Goal: Task Accomplishment & Management: Complete application form

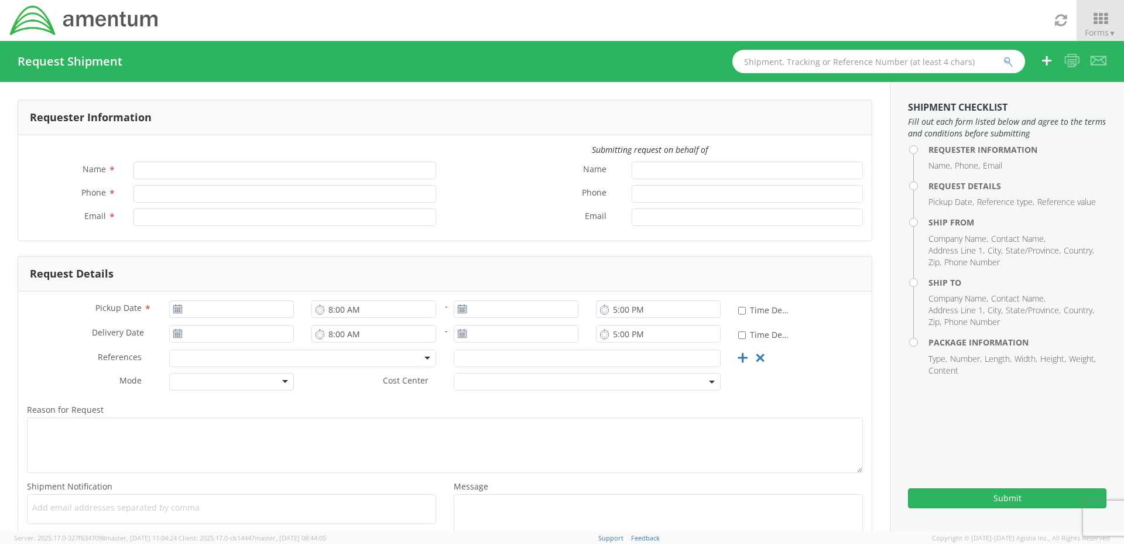
click at [261, 108] on div "Requester Information" at bounding box center [444, 117] width 853 height 35
click at [241, 173] on input "Name *" at bounding box center [284, 171] width 303 height 18
type input "[PERSON_NAME]"
type input "8177389161"
type input "[EMAIL_ADDRESS][PERSON_NAME][DOMAIN_NAME]"
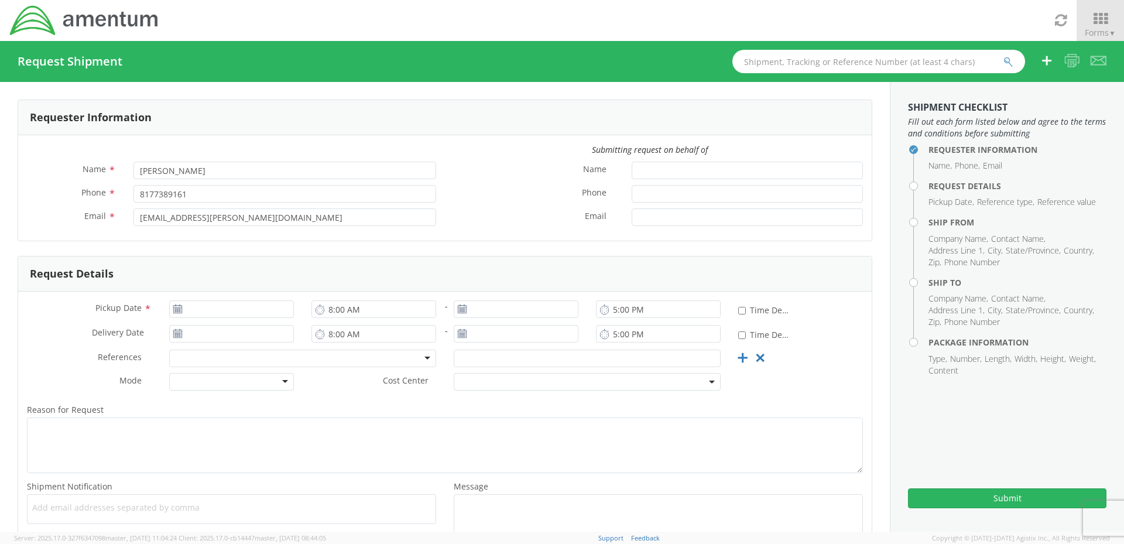
click at [499, 191] on label "Phone *" at bounding box center [534, 192] width 178 height 15
click at [632, 191] on input "Phone *" at bounding box center [747, 194] width 231 height 18
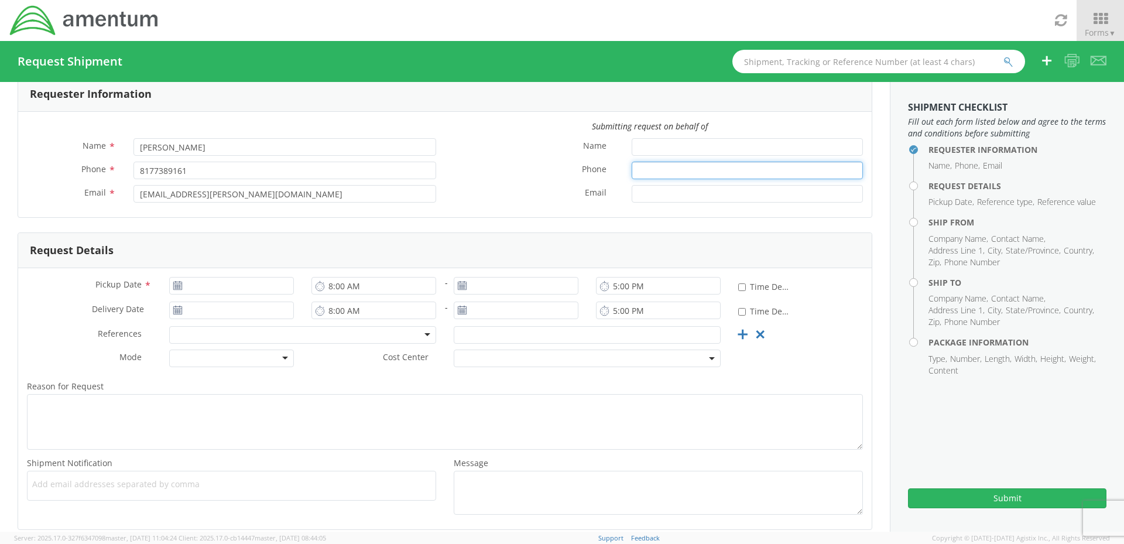
scroll to position [83, 0]
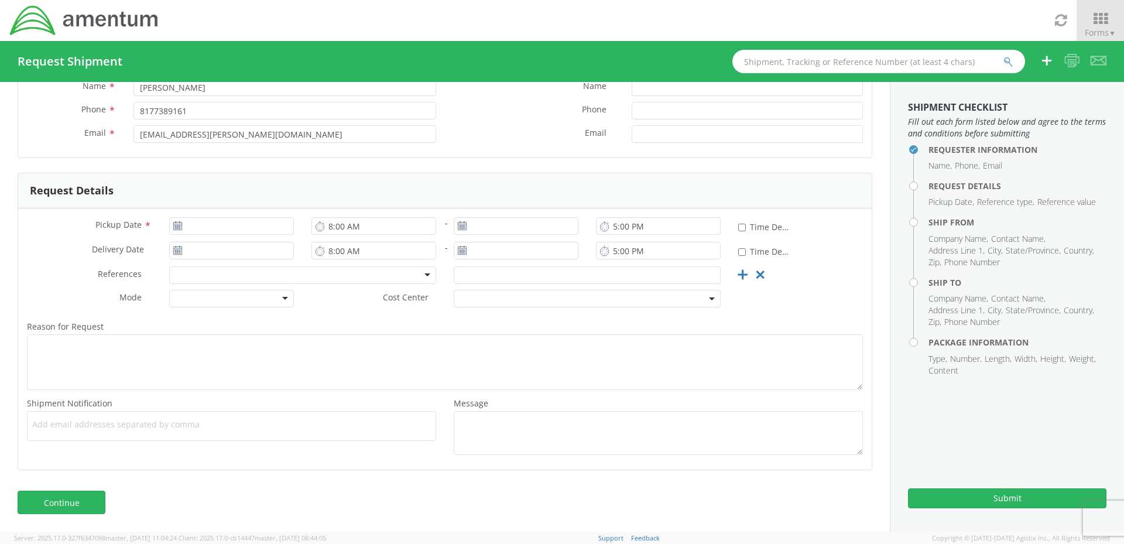
click at [176, 221] on icon at bounding box center [178, 225] width 10 height 9
type input "[DATE]"
click at [284, 227] on input "[DATE]" at bounding box center [231, 226] width 125 height 18
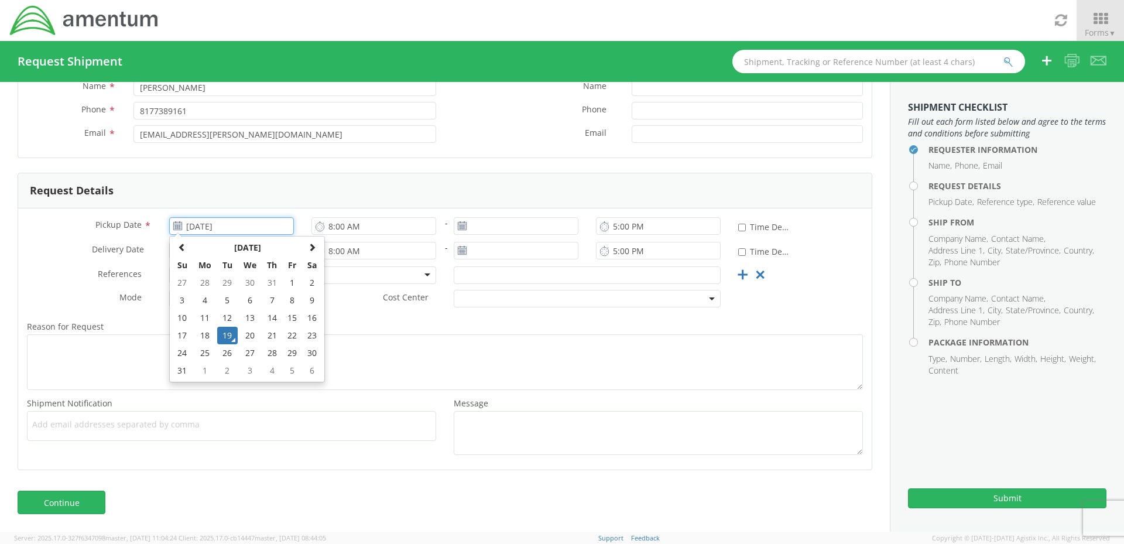
click at [228, 332] on td "19" at bounding box center [227, 336] width 20 height 18
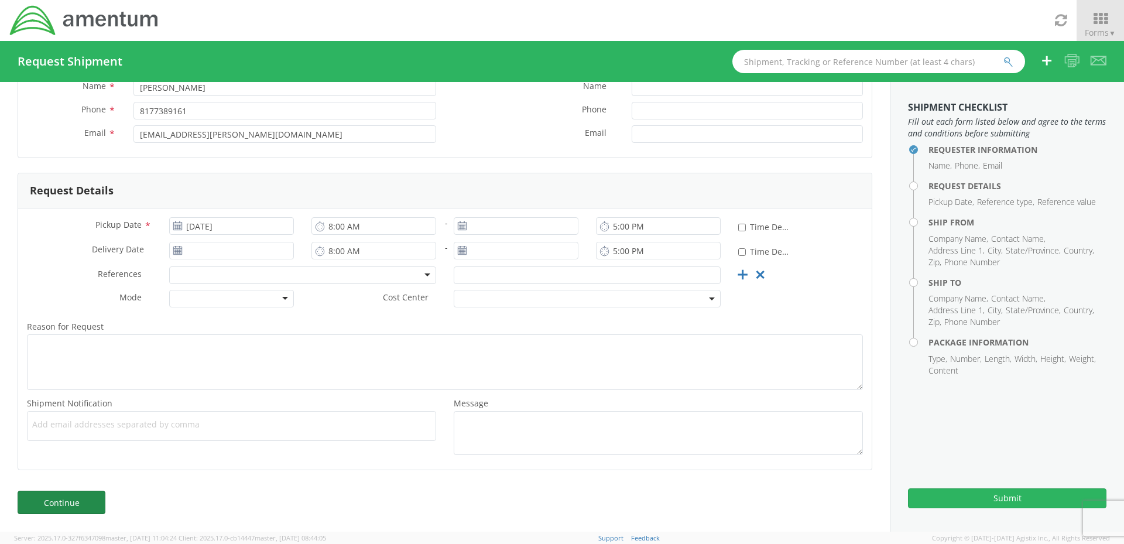
click at [64, 503] on link "Continue" at bounding box center [62, 501] width 88 height 23
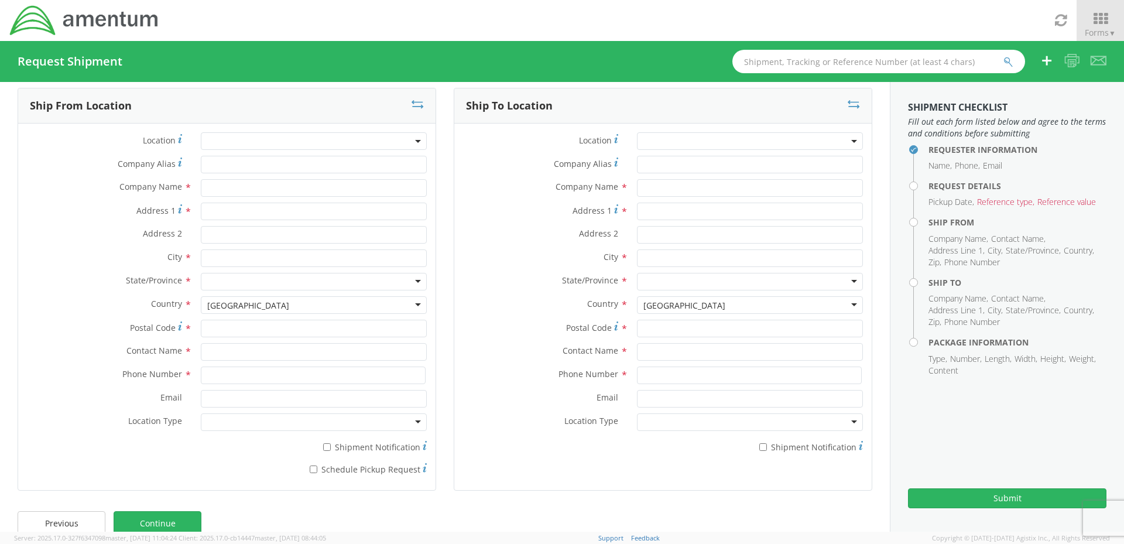
scroll to position [0, 0]
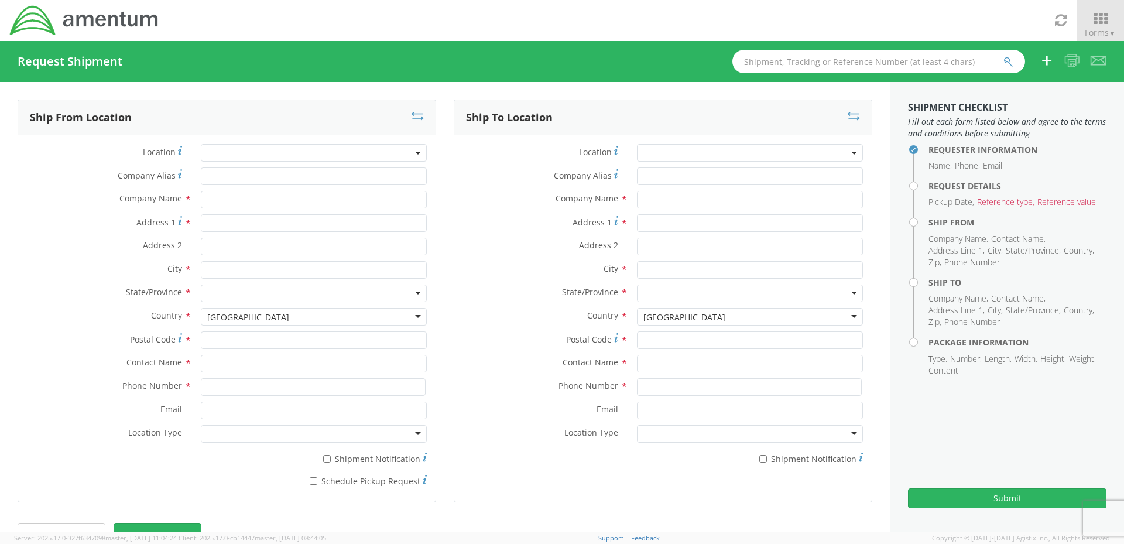
click at [227, 142] on div "Location * Company Alias * Company Name * Address 1 * Address 2 * City * State/…" at bounding box center [226, 318] width 417 height 366
click at [232, 156] on span at bounding box center [314, 153] width 226 height 18
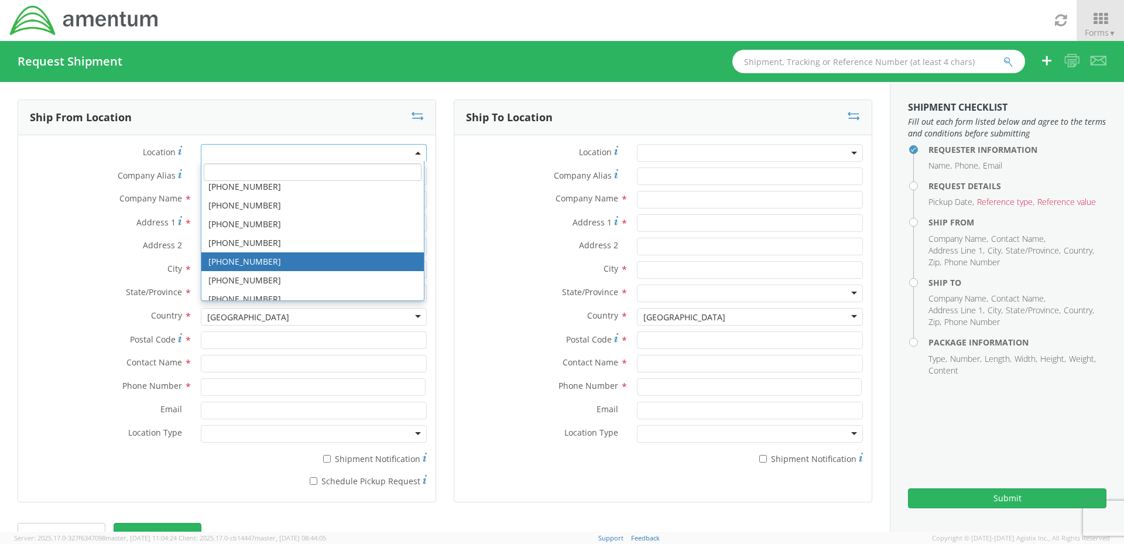
scroll to position [807, 0]
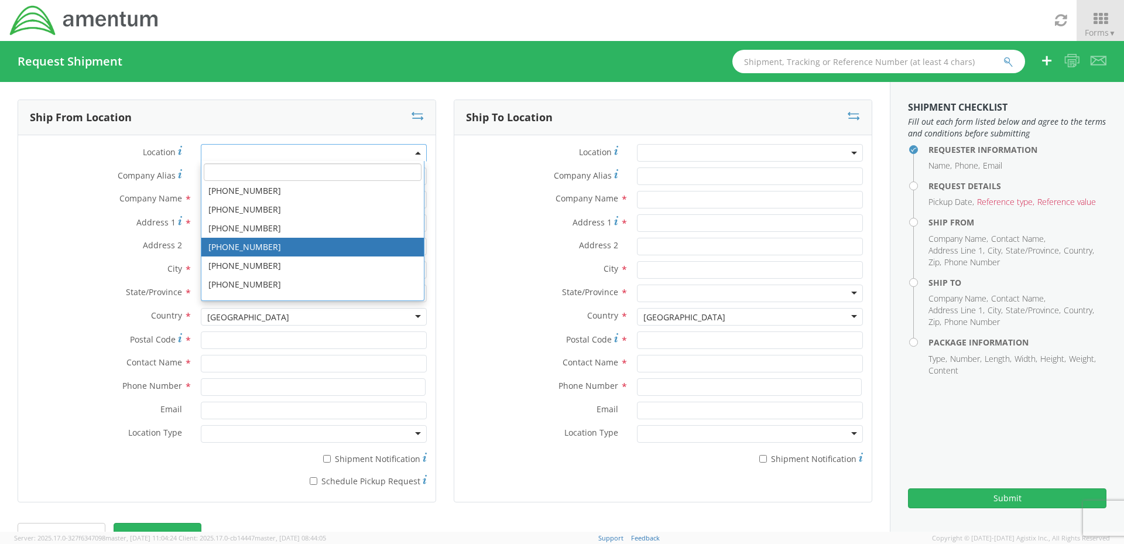
type input "Amentum Services, Inc"
type input "Bldg 1474 RM 113"
type input "[GEOGRAPHIC_DATA]"
type input "92135"
select select "52605"
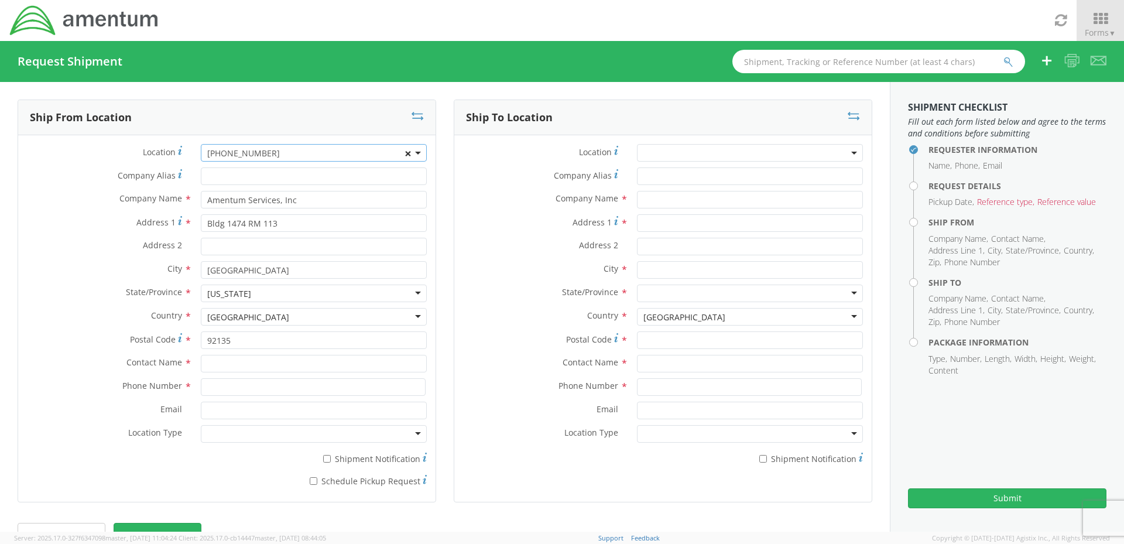
select select
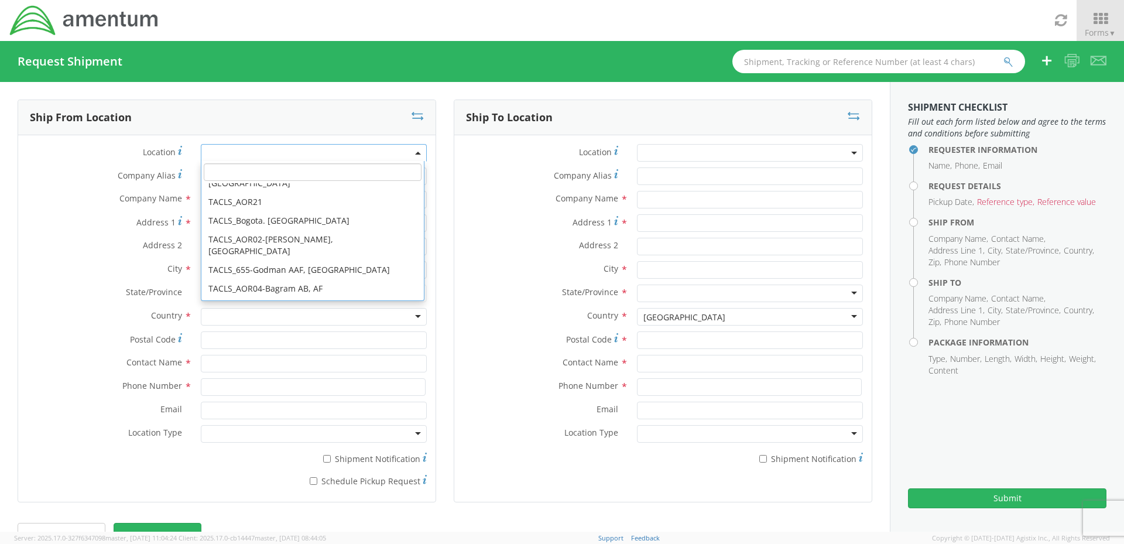
scroll to position [0, 0]
click at [280, 163] on span at bounding box center [312, 172] width 222 height 22
click at [368, 164] on input "search" at bounding box center [313, 172] width 218 height 18
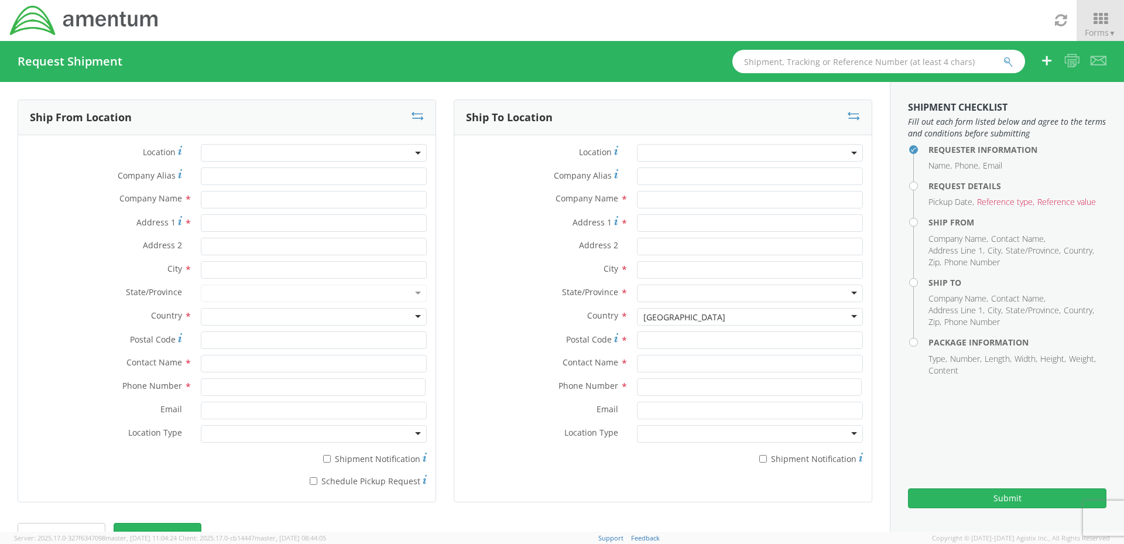
click at [82, 387] on label "Phone Number *" at bounding box center [105, 385] width 174 height 15
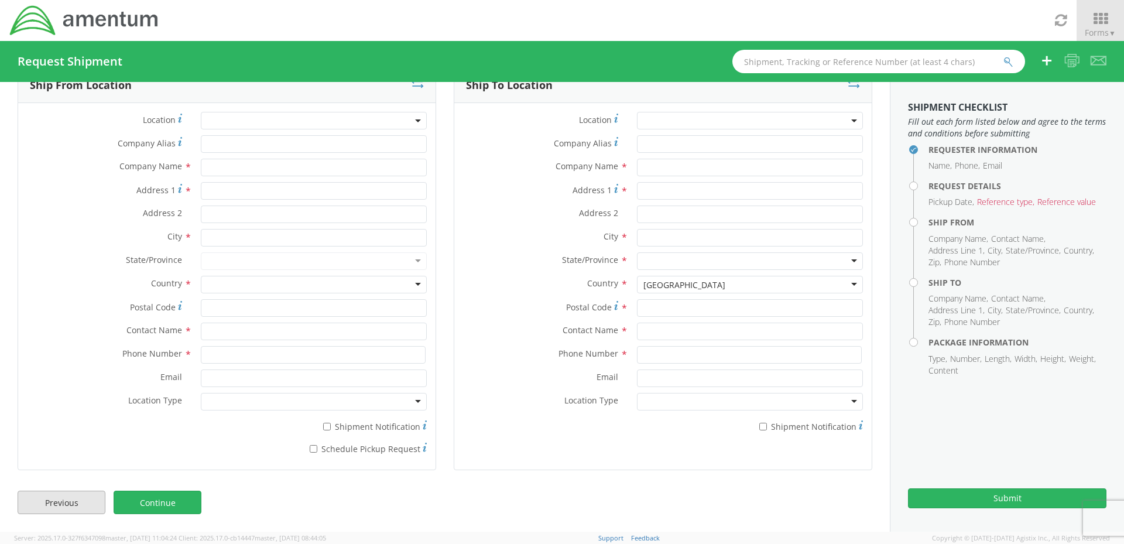
click at [64, 492] on link "Previous" at bounding box center [62, 501] width 88 height 23
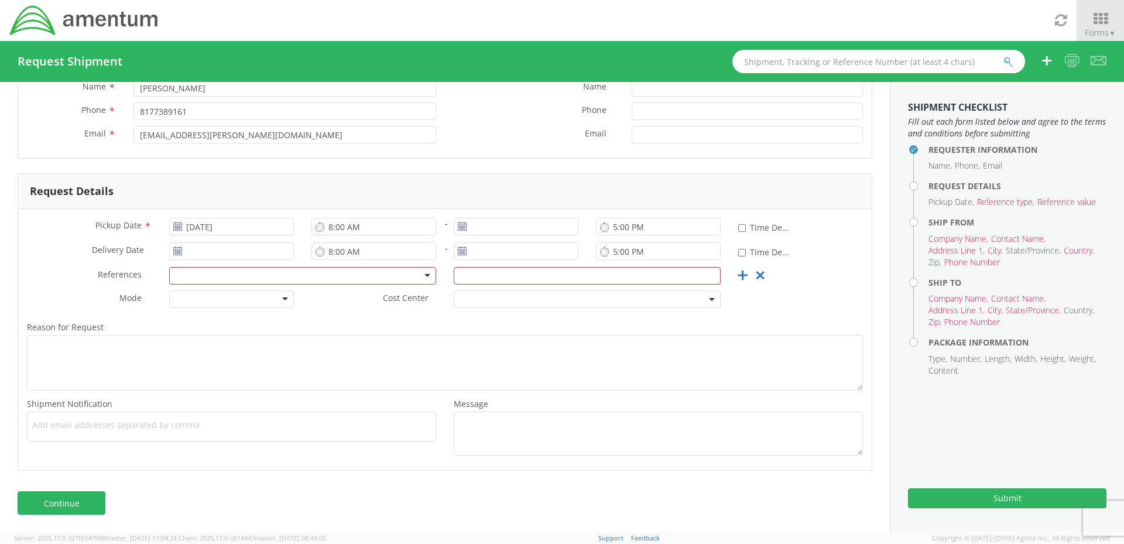
scroll to position [83, 0]
click at [239, 278] on div at bounding box center [302, 275] width 267 height 18
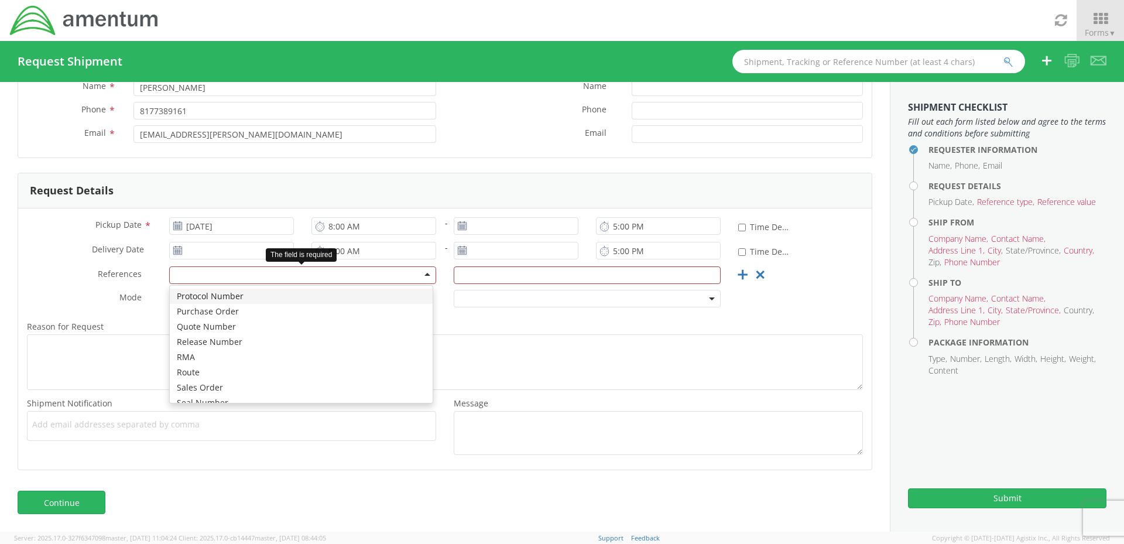
scroll to position [585, 0]
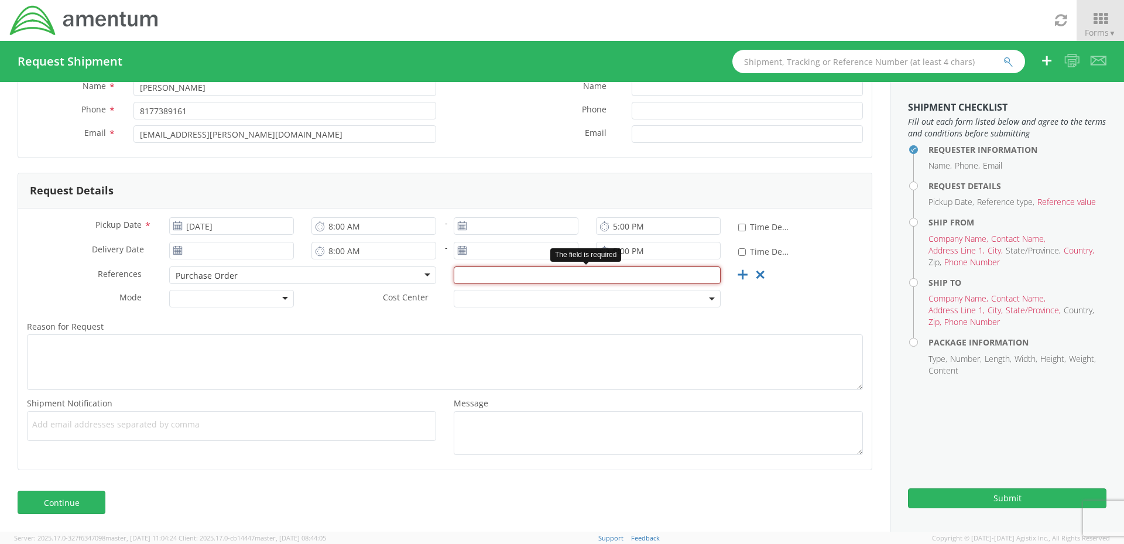
click at [542, 278] on input "text" at bounding box center [587, 275] width 267 height 18
paste input "DLAJ019889"
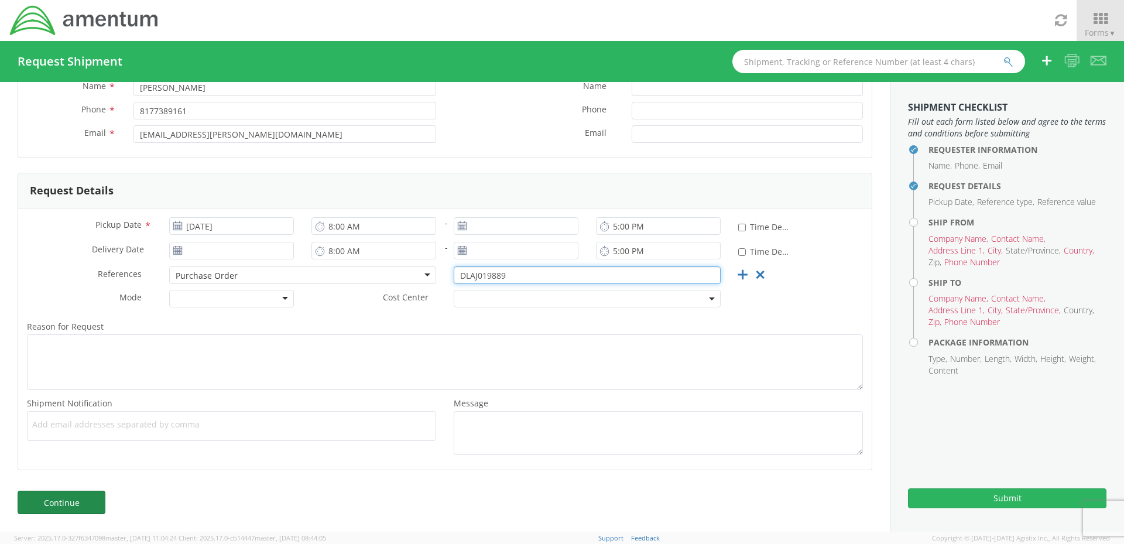
type input "DLAJ019889"
click at [69, 502] on link "Continue" at bounding box center [62, 501] width 88 height 23
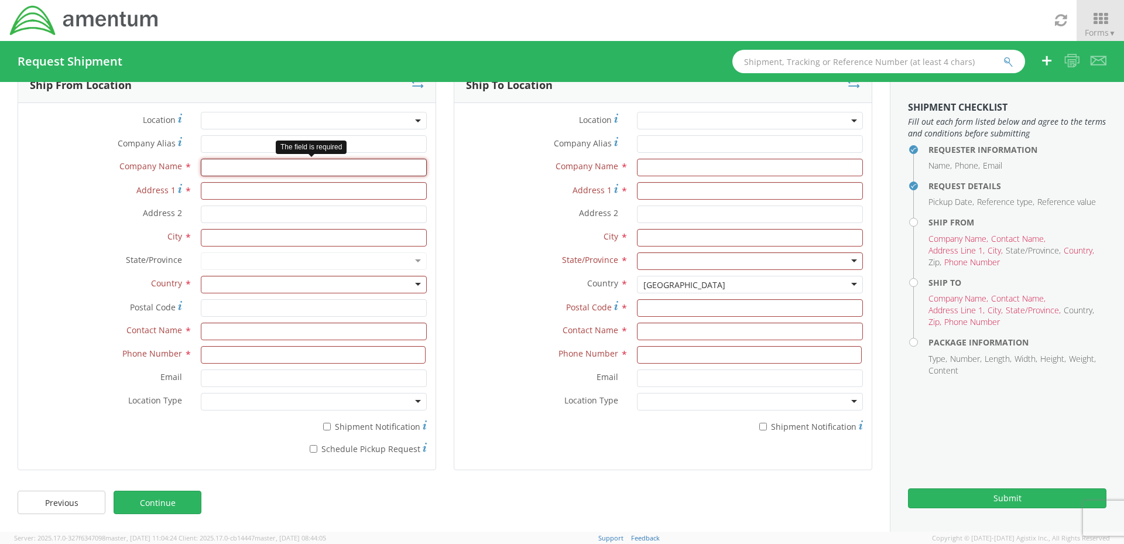
click at [253, 166] on input "text" at bounding box center [314, 168] width 226 height 18
click at [220, 170] on input "text" at bounding box center [314, 168] width 226 height 18
type input "AV-DEC"
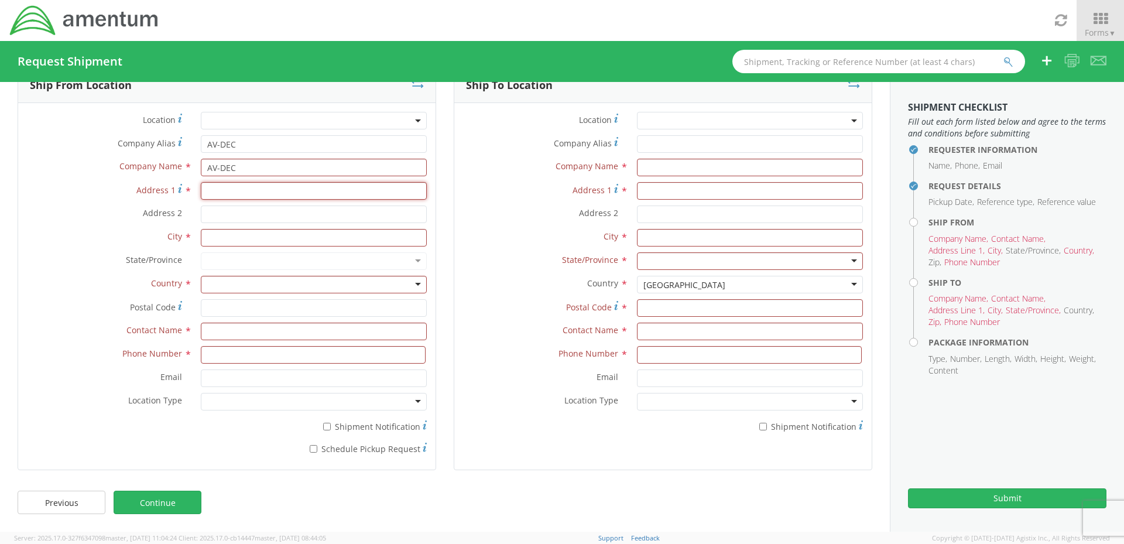
type input "[STREET_ADDRESS]"
type input "[GEOGRAPHIC_DATA]"
type input "76116"
type input "[PERSON_NAME]"
type input "8177389161"
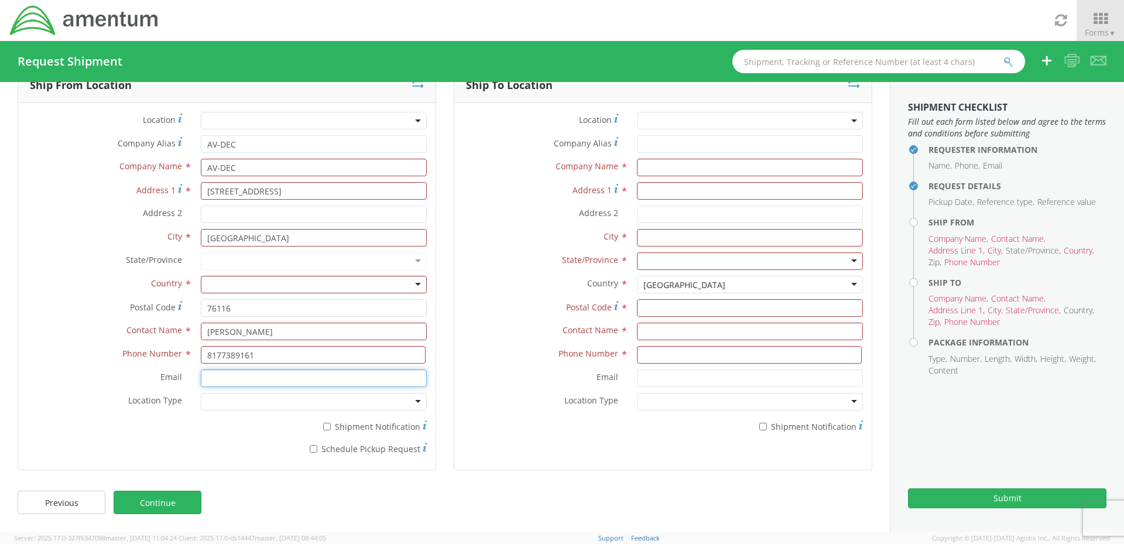
type input "[EMAIL_ADDRESS][PERSON_NAME][DOMAIN_NAME]"
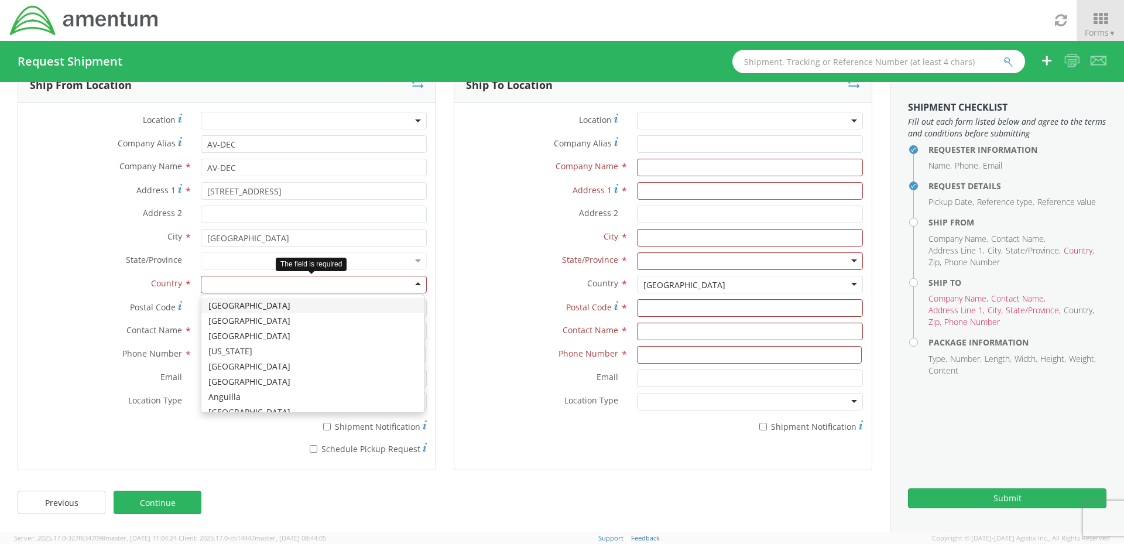
click at [221, 289] on div at bounding box center [314, 285] width 226 height 18
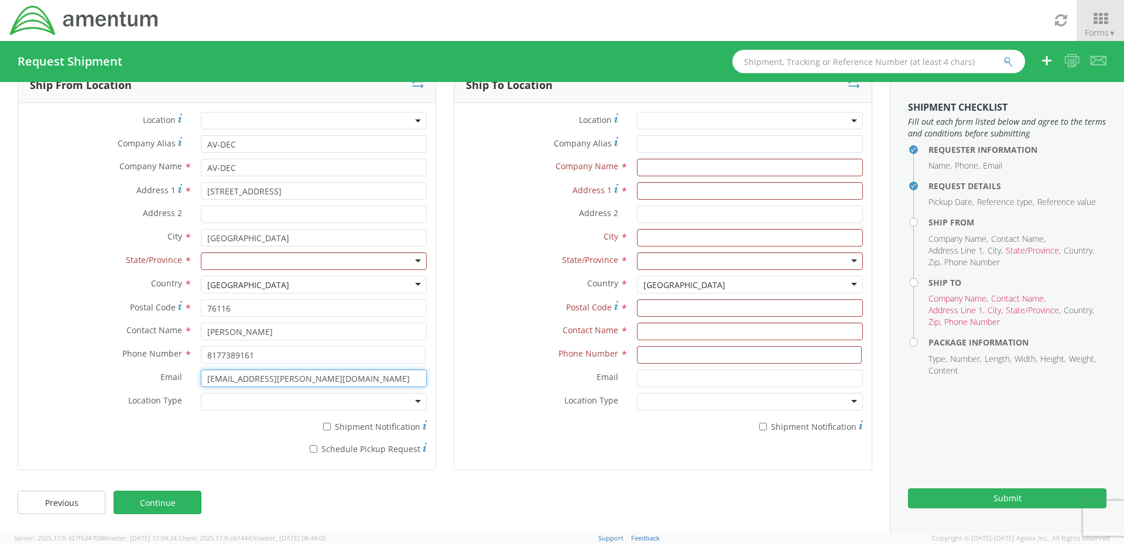
drag, startPoint x: 344, startPoint y: 376, endPoint x: 0, endPoint y: 369, distance: 344.2
click at [0, 369] on html "annexa Batch Shipping Guide Created with Sketch. calendar Created with Sketch." at bounding box center [562, 272] width 1124 height 544
click at [663, 166] on input "text" at bounding box center [750, 168] width 226 height 18
click at [653, 170] on input "text" at bounding box center [750, 168] width 226 height 18
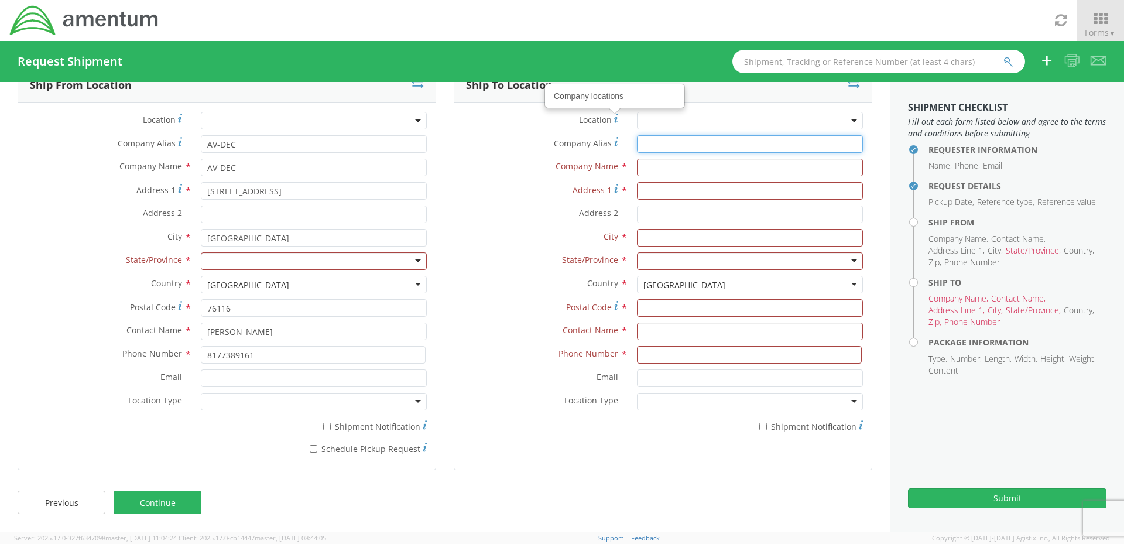
click at [655, 143] on input "Company Alias *" at bounding box center [750, 144] width 226 height 18
click at [661, 130] on div "Location *" at bounding box center [662, 123] width 417 height 23
click at [682, 119] on span at bounding box center [750, 121] width 226 height 18
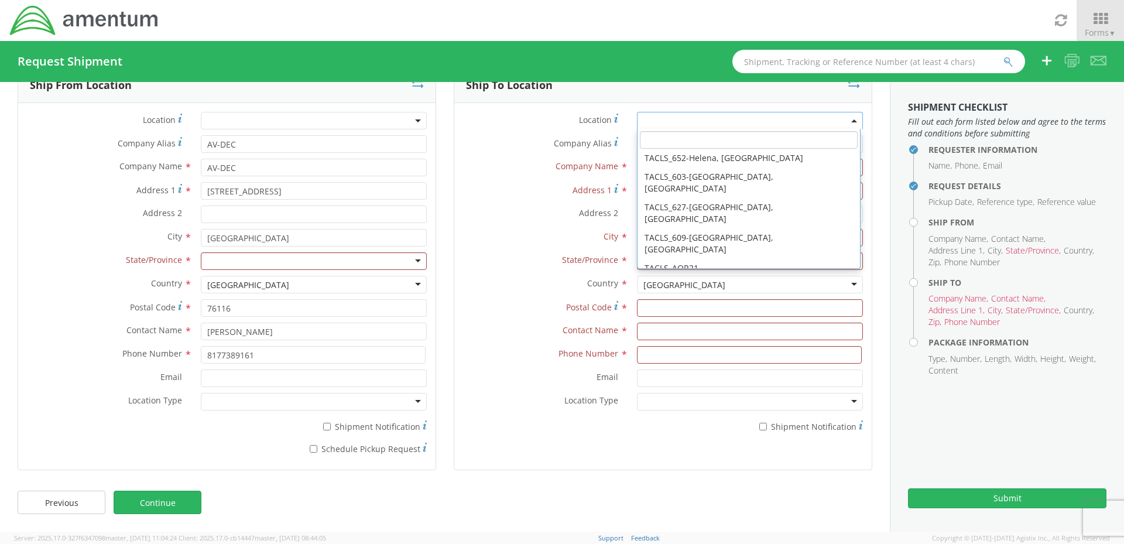
scroll to position [5726, 0]
click at [512, 189] on label "Address 1 *" at bounding box center [541, 190] width 174 height 16
click at [637, 189] on input "Address 1 *" at bounding box center [750, 191] width 226 height 18
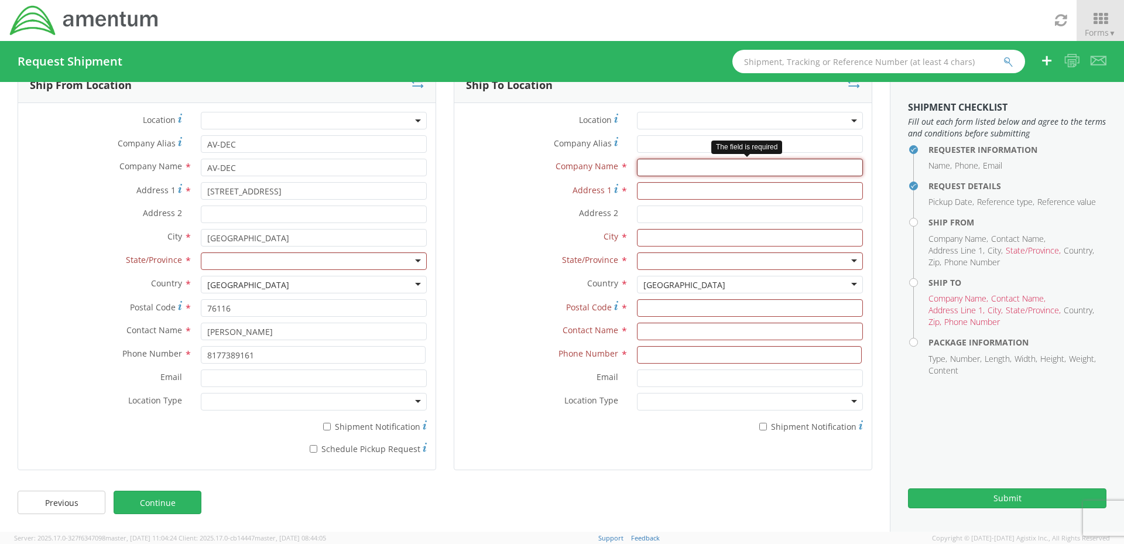
click at [668, 167] on input "text" at bounding box center [750, 168] width 226 height 18
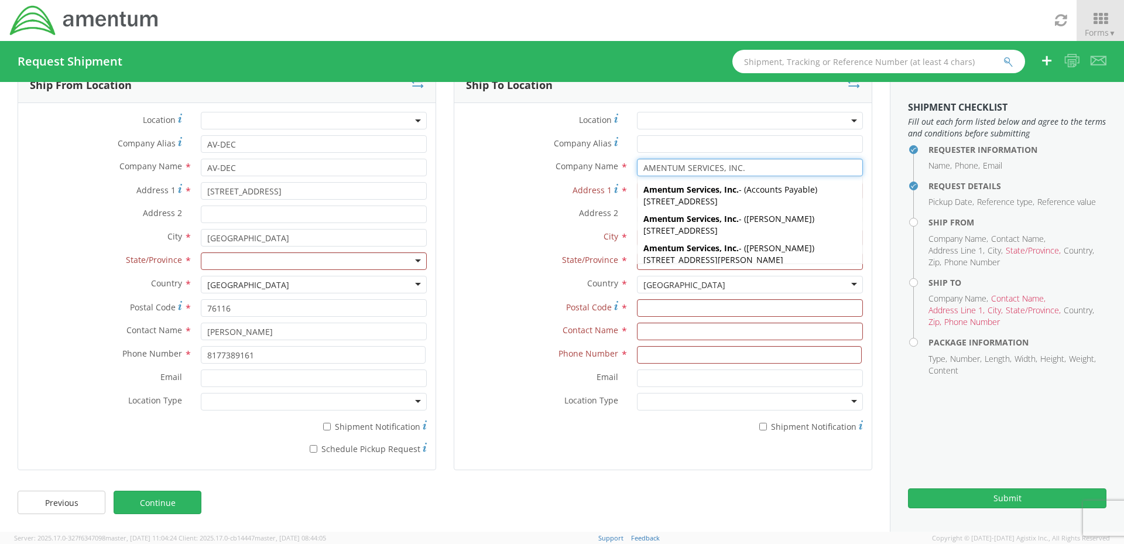
type input "AMENTUM SERVICES, INC."
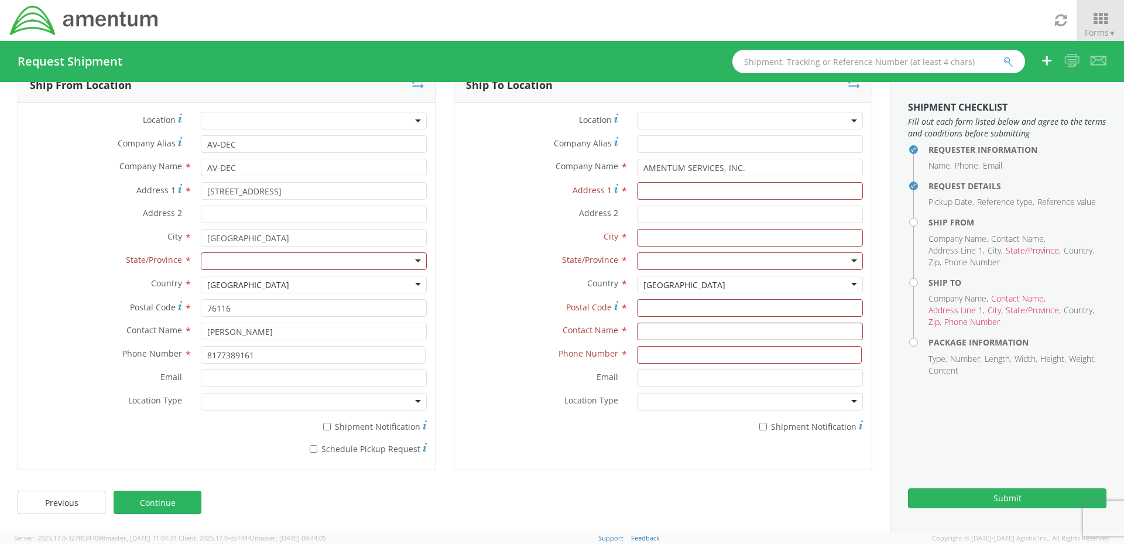
click at [490, 169] on label "Company Name *" at bounding box center [541, 166] width 174 height 15
click at [708, 181] on div "Company Name * AMENTUM SERVICES, INC. AMENTUM SERVICES, INC. Amentum Services, …" at bounding box center [662, 170] width 417 height 23
click at [709, 183] on div "Location * Company Alias * Company Name * AMENTUM SERVICES, INC. AMENTUM SERVIC…" at bounding box center [662, 275] width 417 height 327
click at [710, 186] on input "Address 1 *" at bounding box center [750, 191] width 226 height 18
type input "1141 AIRCRAFT TOW WAY, HANGAR V147"
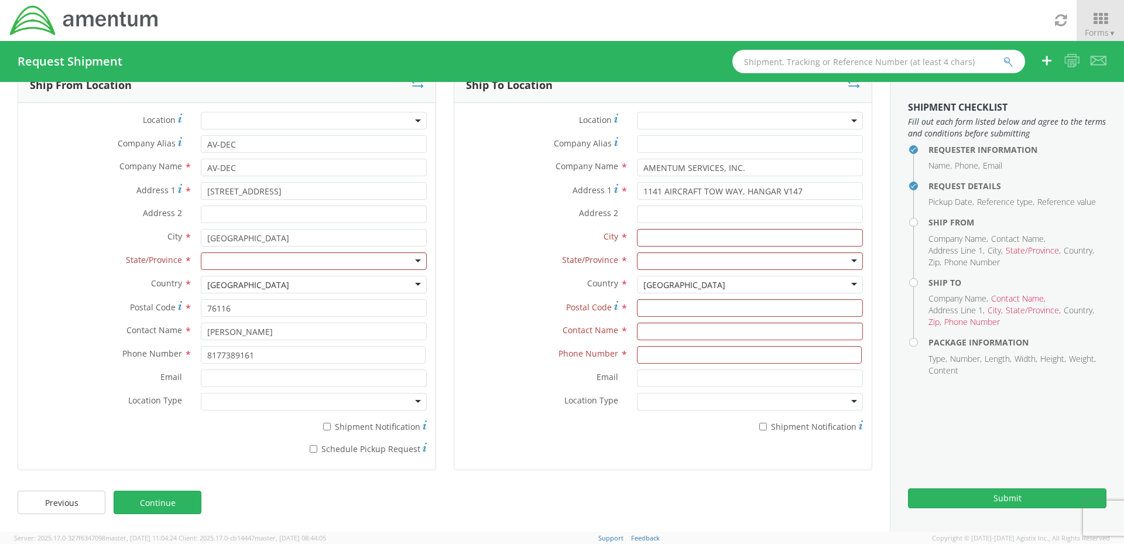
click at [676, 224] on div "Address 2 *" at bounding box center [662, 216] width 417 height 23
click at [663, 218] on input "Address 2 *" at bounding box center [750, 214] width 226 height 18
click at [657, 214] on input "Address 2 *" at bounding box center [750, 214] width 226 height 18
type input "FRCMA - DLACMS_FRCMA-[GEOGRAPHIC_DATA] (UA0107)"
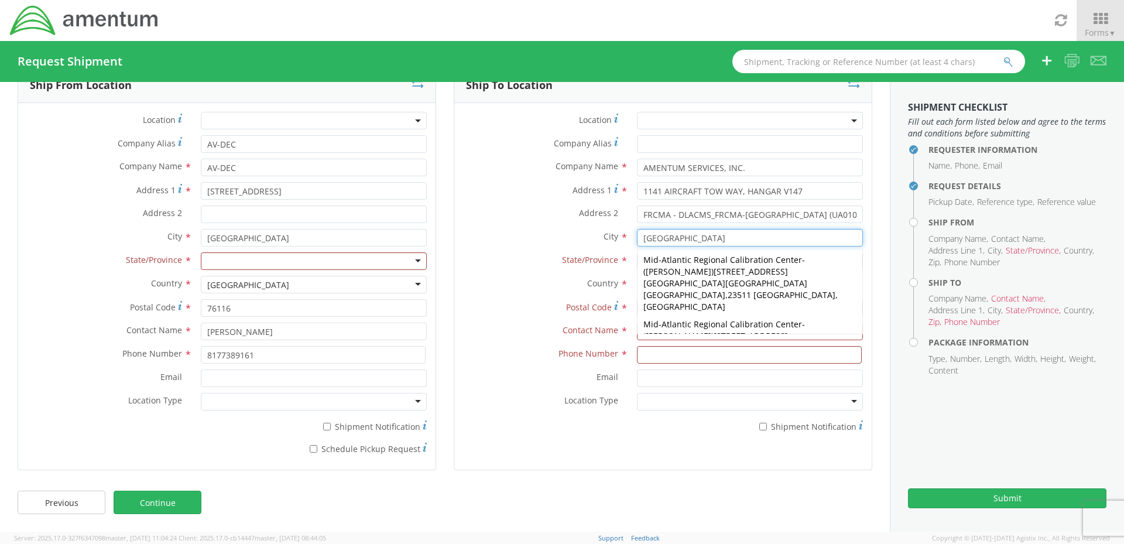
type input "[GEOGRAPHIC_DATA]"
click at [493, 318] on div "Postal Code *" at bounding box center [662, 310] width 417 height 23
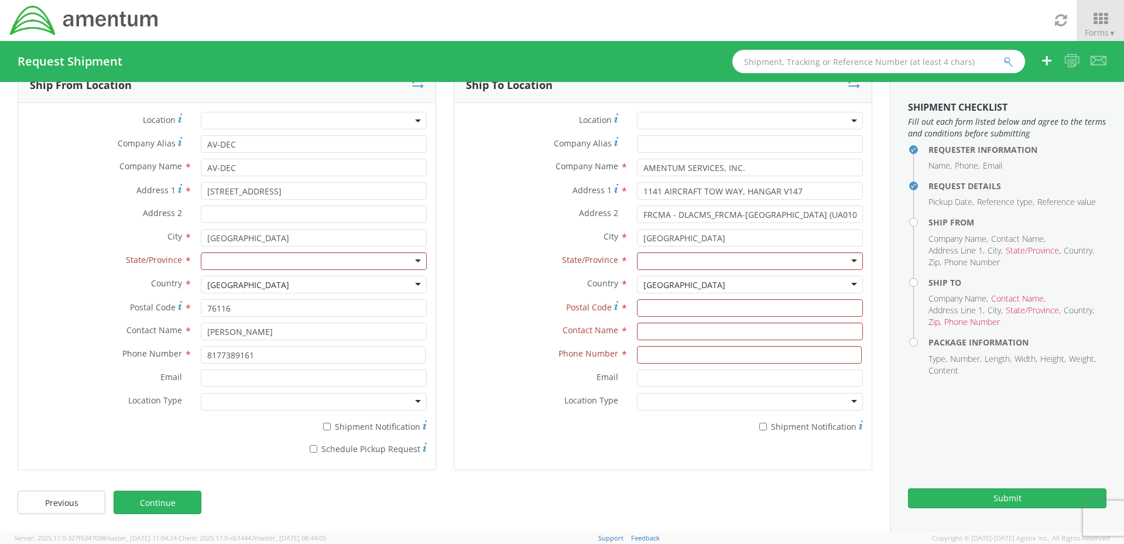
click at [378, 266] on div at bounding box center [314, 261] width 226 height 18
type input "te"
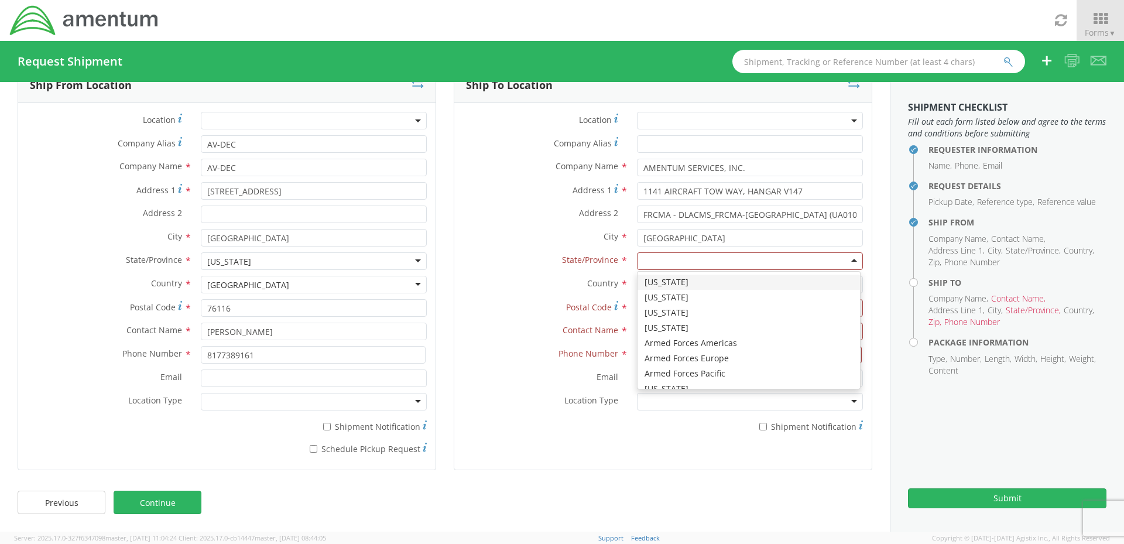
click at [648, 259] on div at bounding box center [750, 261] width 226 height 18
type input "v"
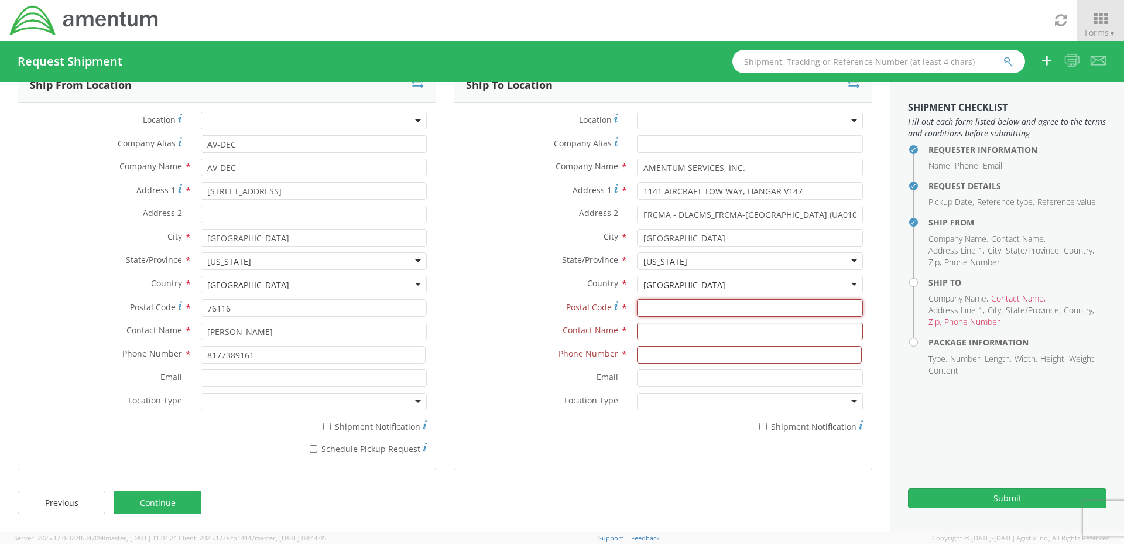
click at [665, 306] on input "Postal Code *" at bounding box center [750, 308] width 226 height 18
type input "23511"
click at [651, 325] on input "text" at bounding box center [750, 331] width 226 height 18
type input "DLA AVIATION HAZMAT CENTER-AMENTUM (UA0107)"
click at [691, 355] on input at bounding box center [749, 355] width 225 height 18
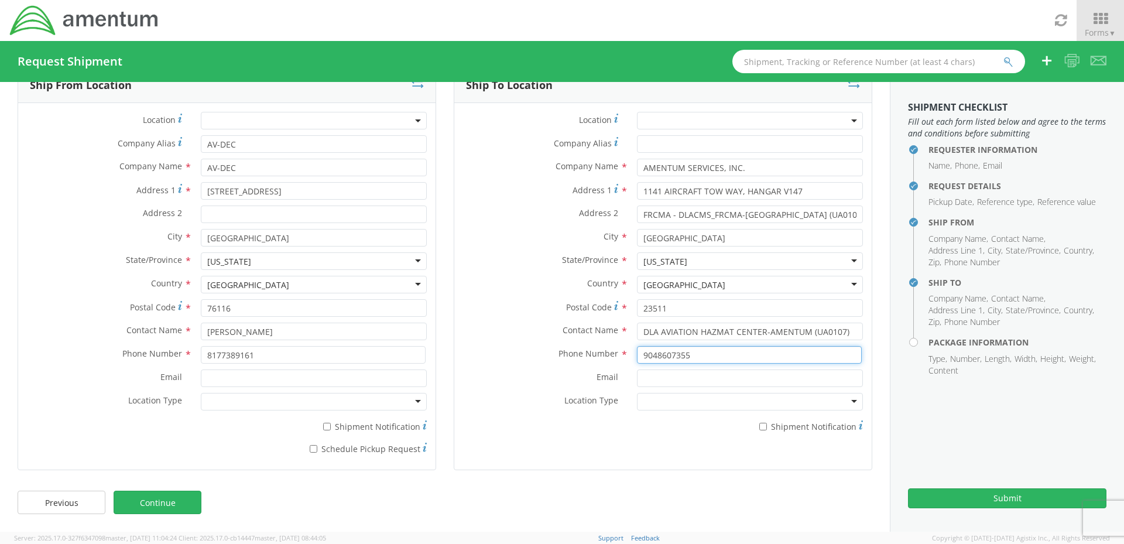
type input "9048607355"
click at [647, 375] on input "Email *" at bounding box center [750, 378] width 226 height 18
click at [571, 370] on label "Email *" at bounding box center [541, 376] width 174 height 15
click at [637, 370] on input "Email *" at bounding box center [750, 378] width 226 height 18
click at [775, 402] on div at bounding box center [750, 402] width 226 height 18
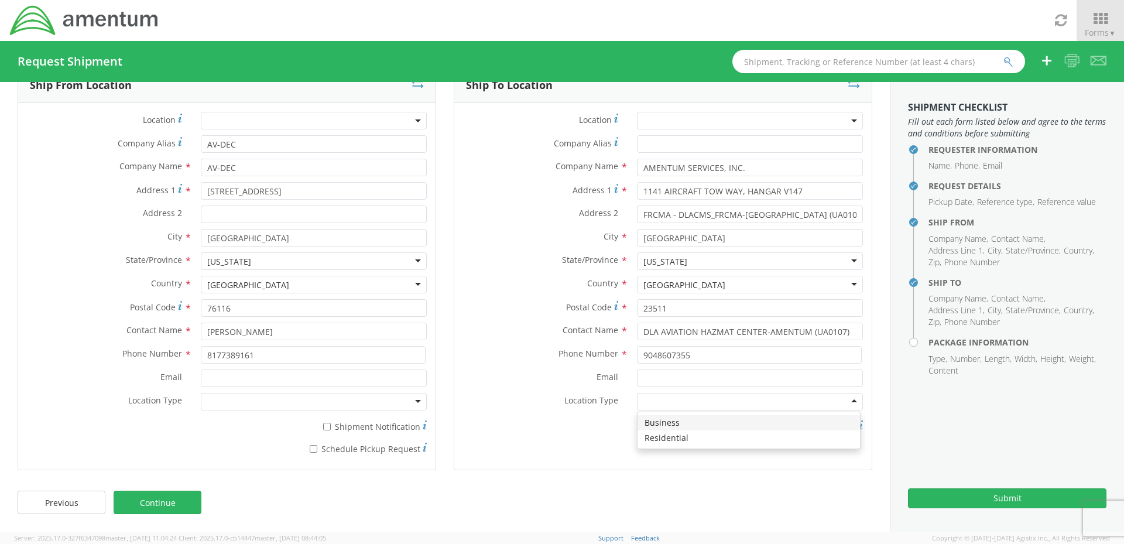
drag, startPoint x: 571, startPoint y: 428, endPoint x: 330, endPoint y: 477, distance: 245.5
click at [562, 432] on div "* Shipment Notification" at bounding box center [662, 424] width 417 height 16
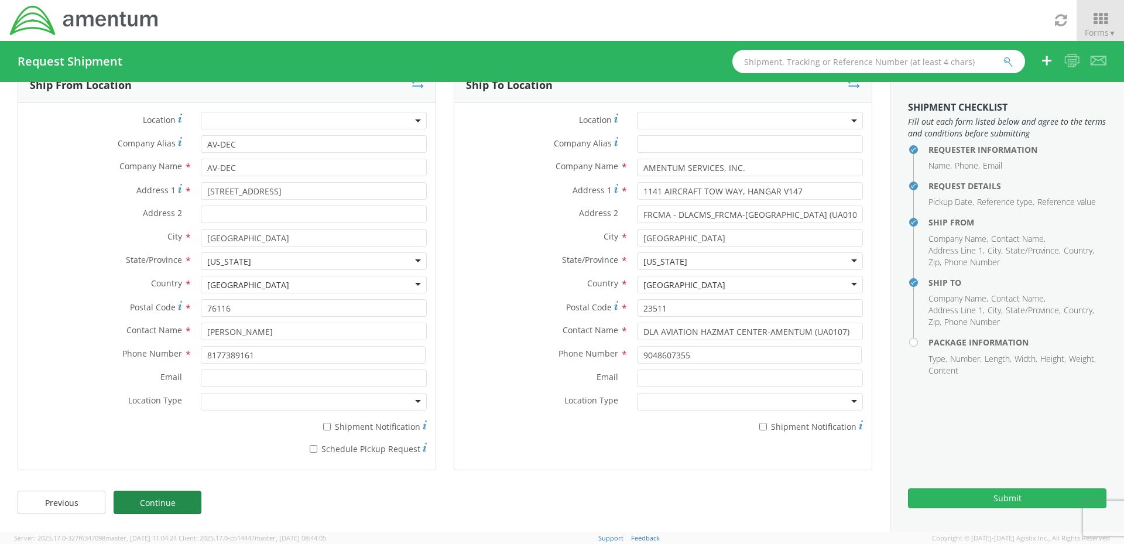
click at [173, 509] on link "Continue" at bounding box center [158, 501] width 88 height 23
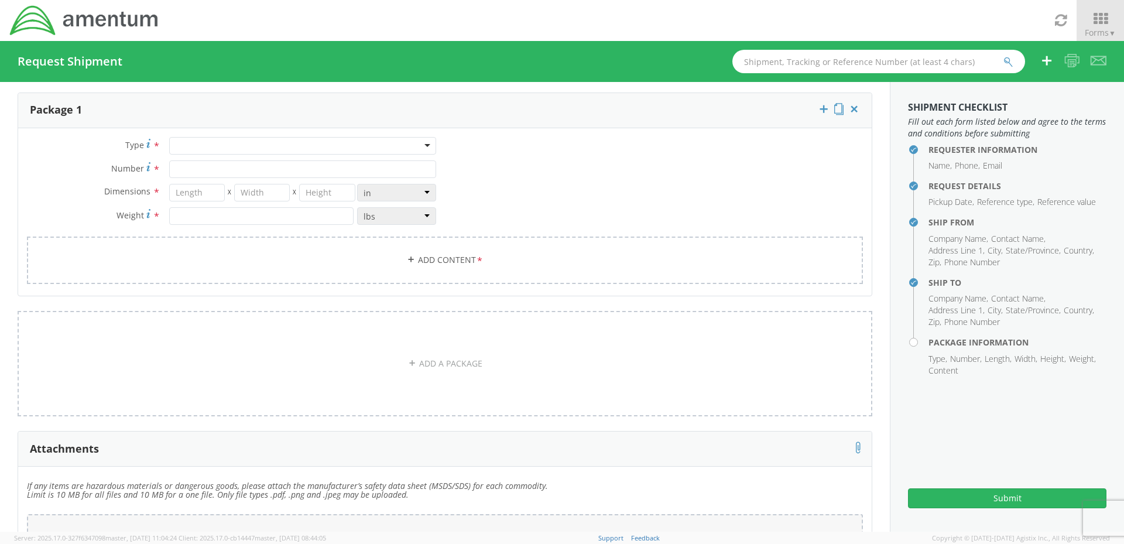
click at [178, 147] on div at bounding box center [302, 146] width 267 height 18
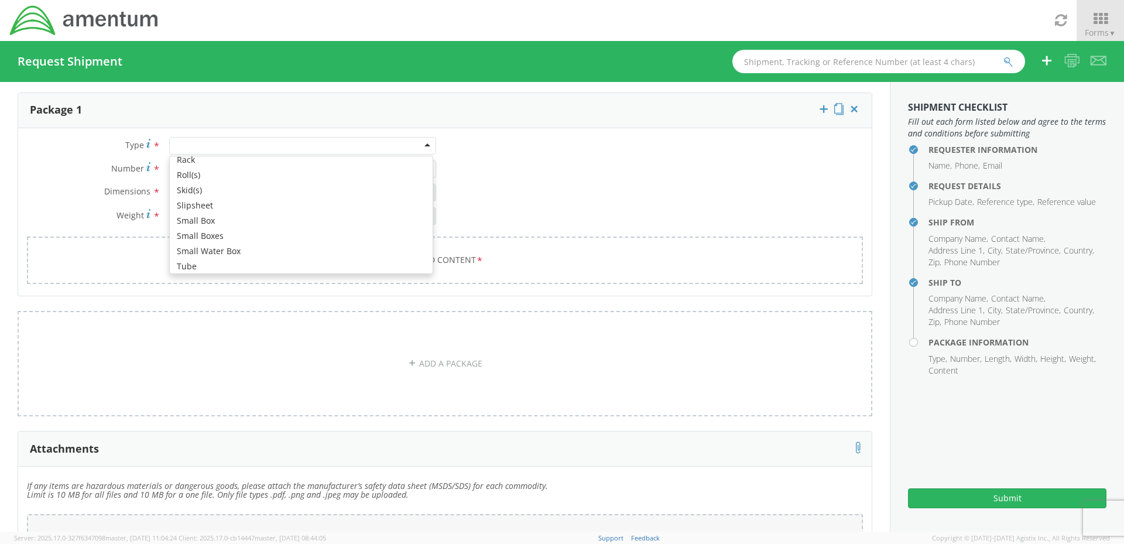
scroll to position [619, 0]
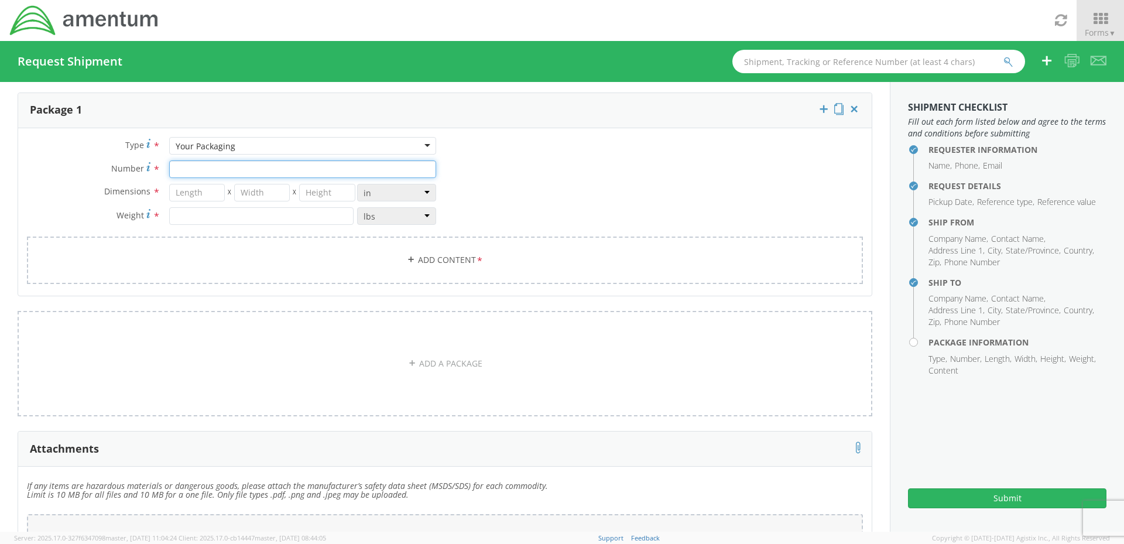
click at [210, 174] on input "Number *" at bounding box center [302, 169] width 267 height 18
click at [237, 147] on div "Your Packaging" at bounding box center [302, 146] width 267 height 18
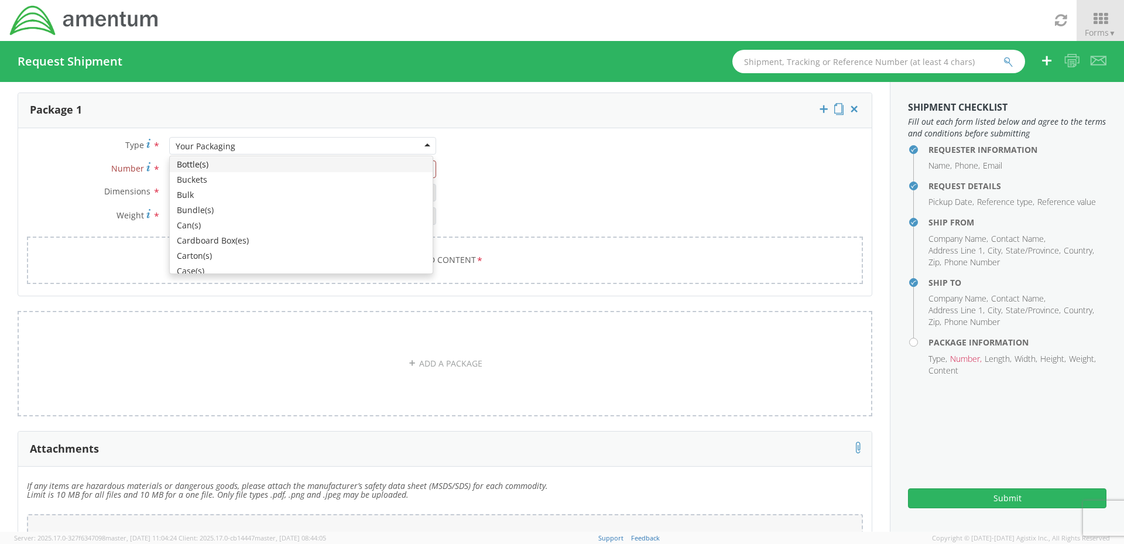
scroll to position [78, 0]
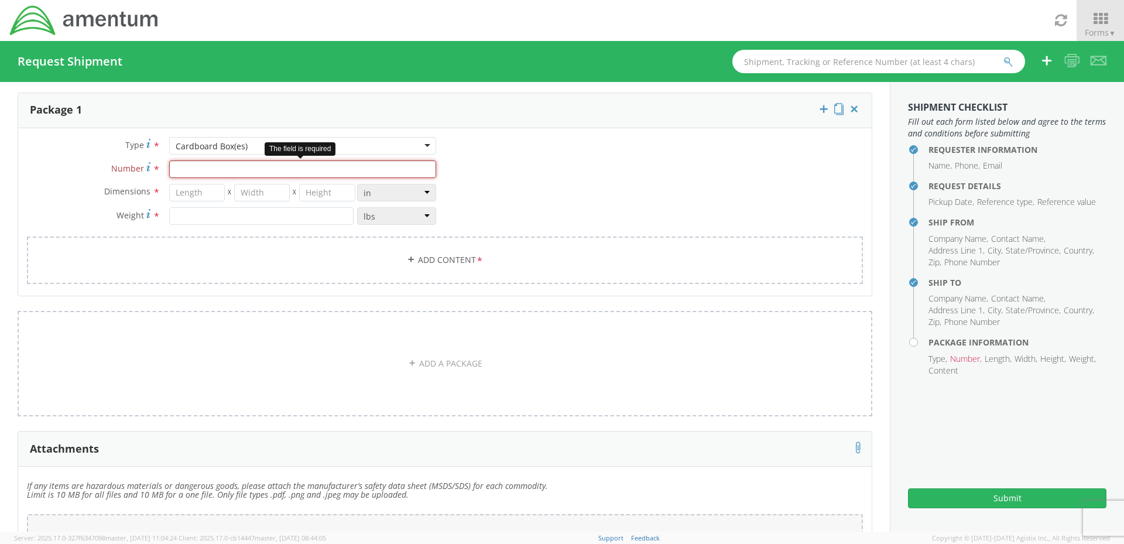
click at [215, 174] on input "Number *" at bounding box center [302, 169] width 267 height 18
type input "1"
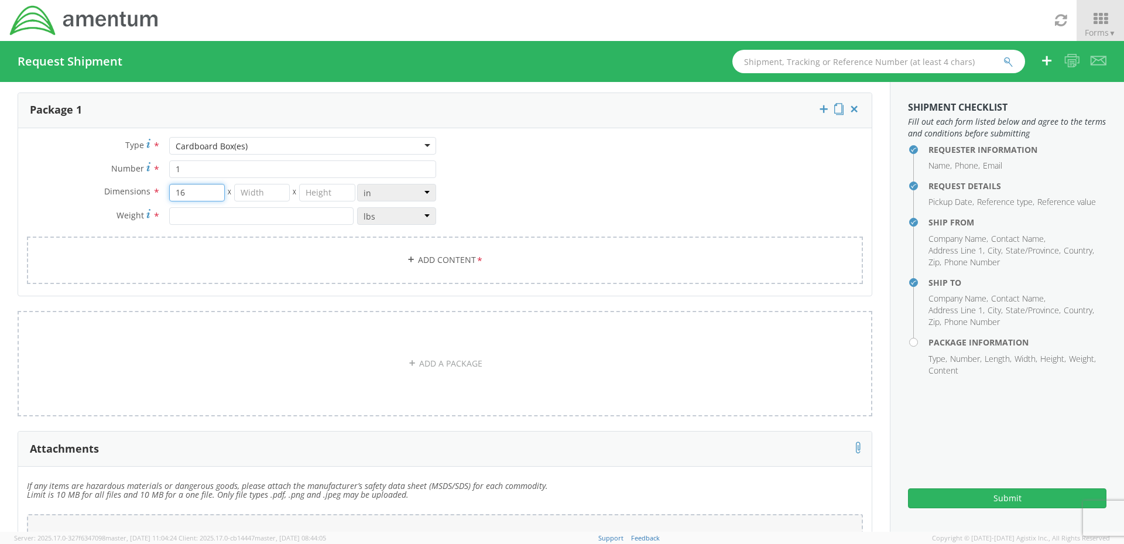
type input "16"
type input "12"
type input "18"
click at [437, 255] on link "Add Content *" at bounding box center [445, 259] width 836 height 47
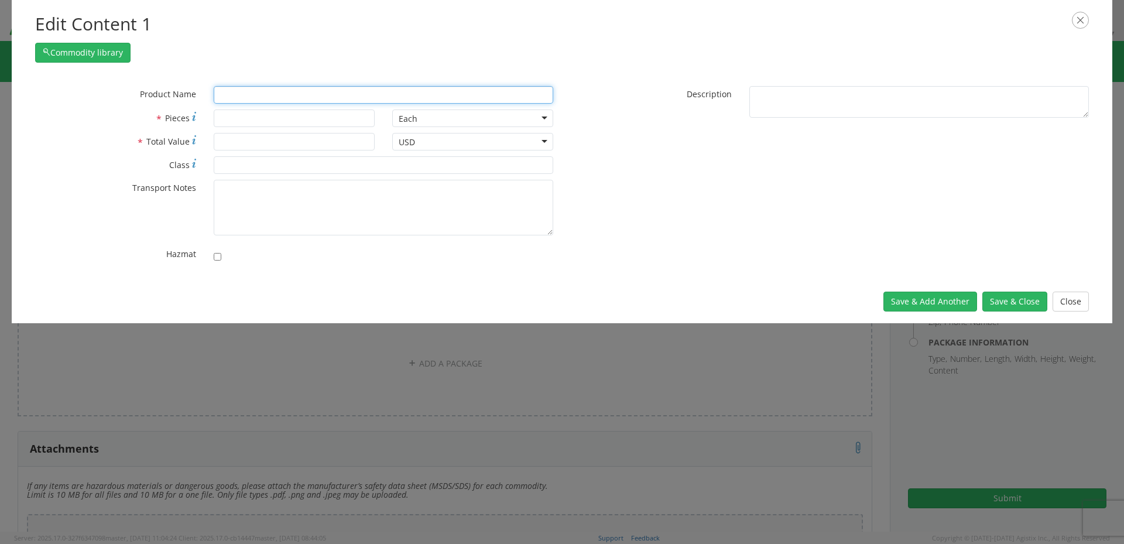
click at [236, 95] on input "text" at bounding box center [383, 95] width 339 height 18
click at [326, 99] on input "text" at bounding box center [383, 95] width 339 height 18
type input "STRETCHS"
type input "STRETCHER JAWS"
type input "STRETCH"
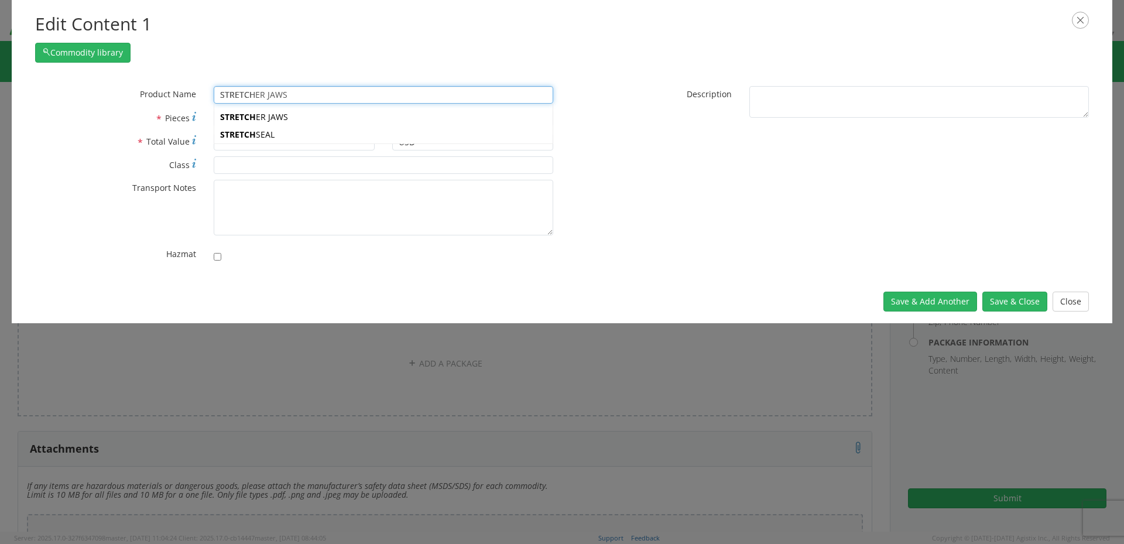
type input "STRETCHER JAWS"
type input "STRETC"
type input "STRETCHER JAWS"
type input "STRET"
type input "STRETCHER JAWS"
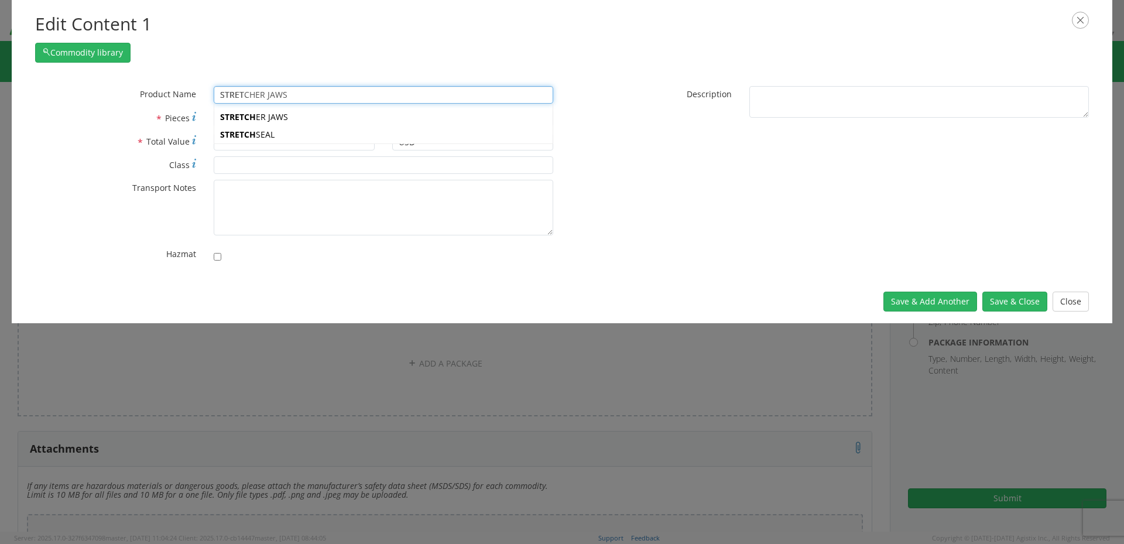
type input "STRE"
type input "STRAP,PULL, [MEDICAL_DATA] Station Replacement"
type input "STR"
type input "STANCHION, HEAVY DUTY,YELLOW,PK 4,POST MATERIAL, H 41 INCHES"
type input "ST"
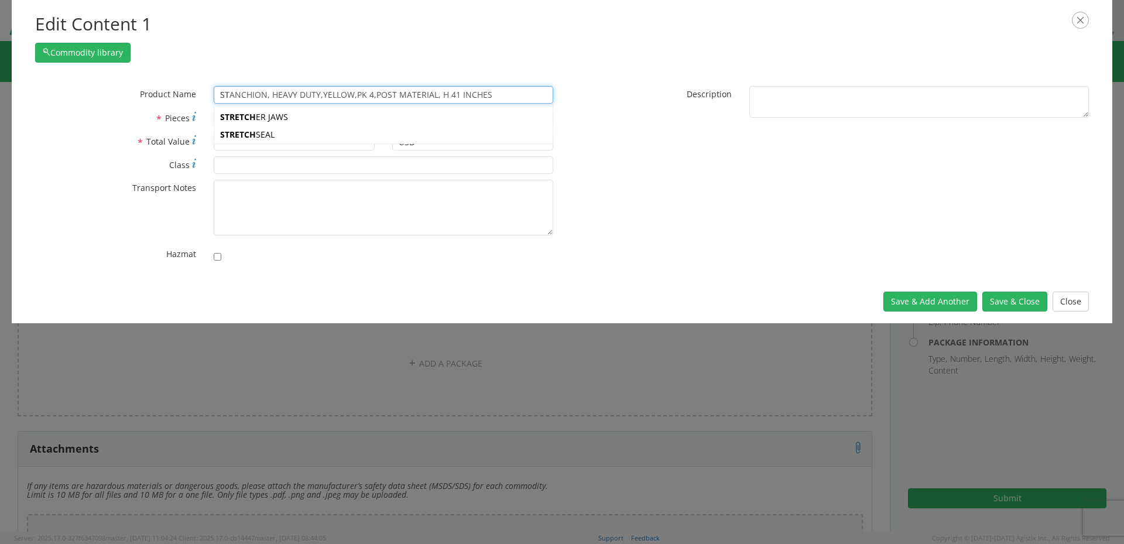
type input "S MORES MAKER JR, CLEAN BURNING"
type input "S"
paste input "HI-TAK® StretchSeal®"
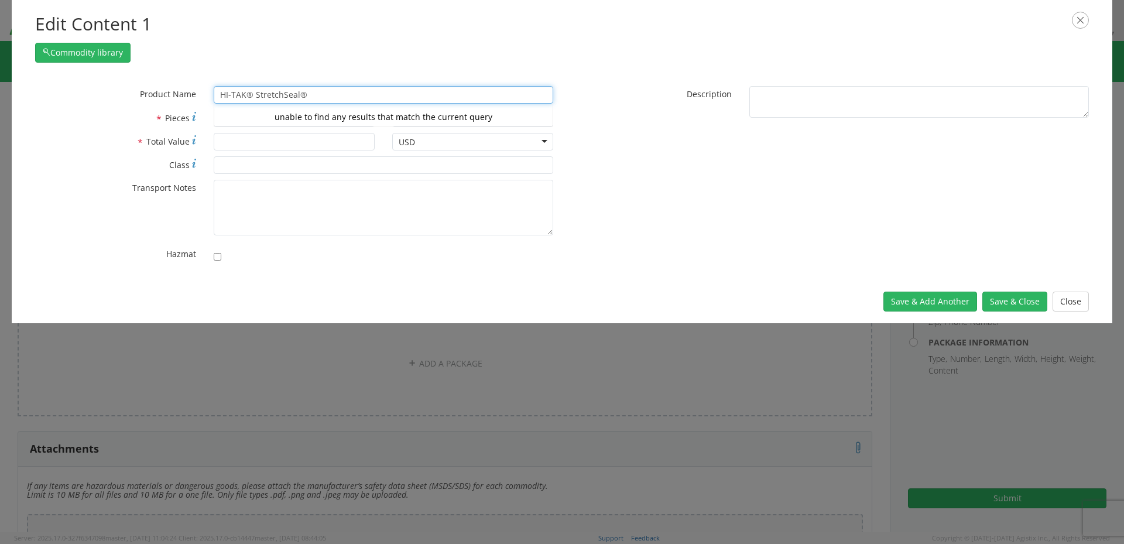
type input "HI-TAK® StretchSeal®"
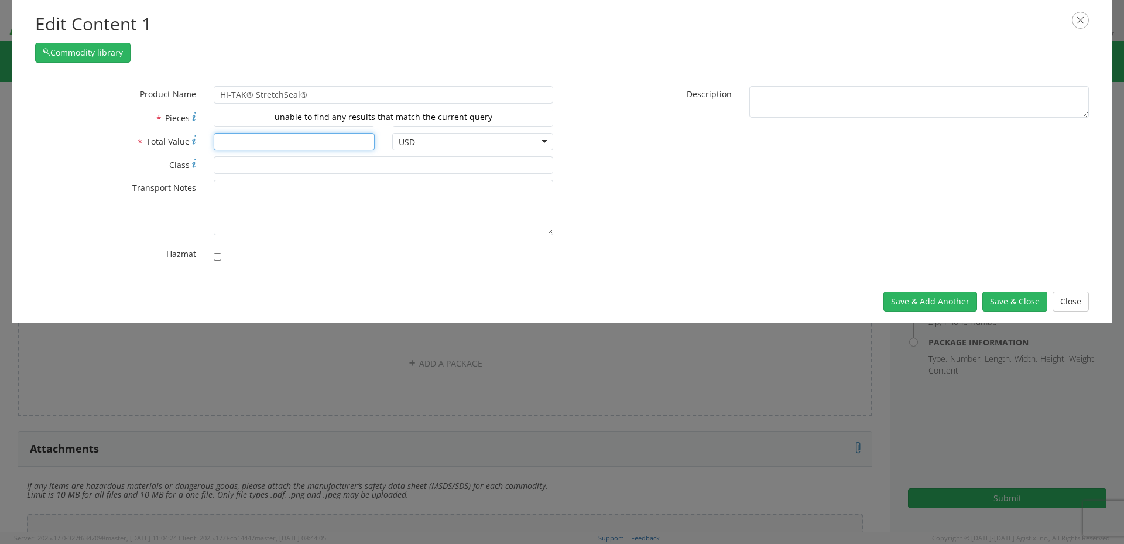
click at [258, 143] on input "* Total Value" at bounding box center [294, 142] width 161 height 18
click at [256, 128] on div "* Pieces" at bounding box center [204, 120] width 357 height 23
click at [251, 119] on input "* Pieces" at bounding box center [294, 118] width 161 height 18
type input "300"
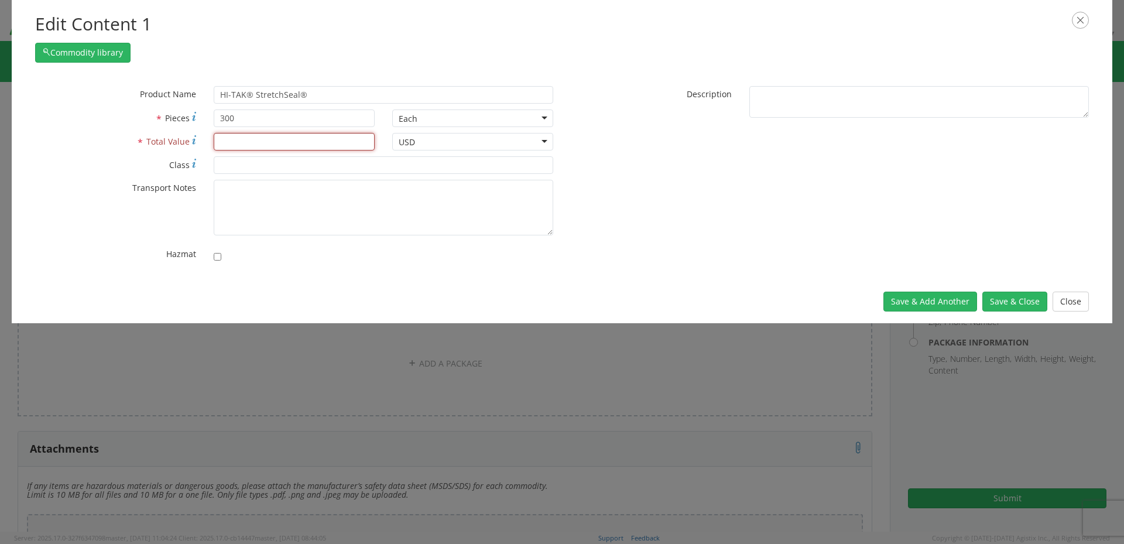
type input "7"
type input "17.92"
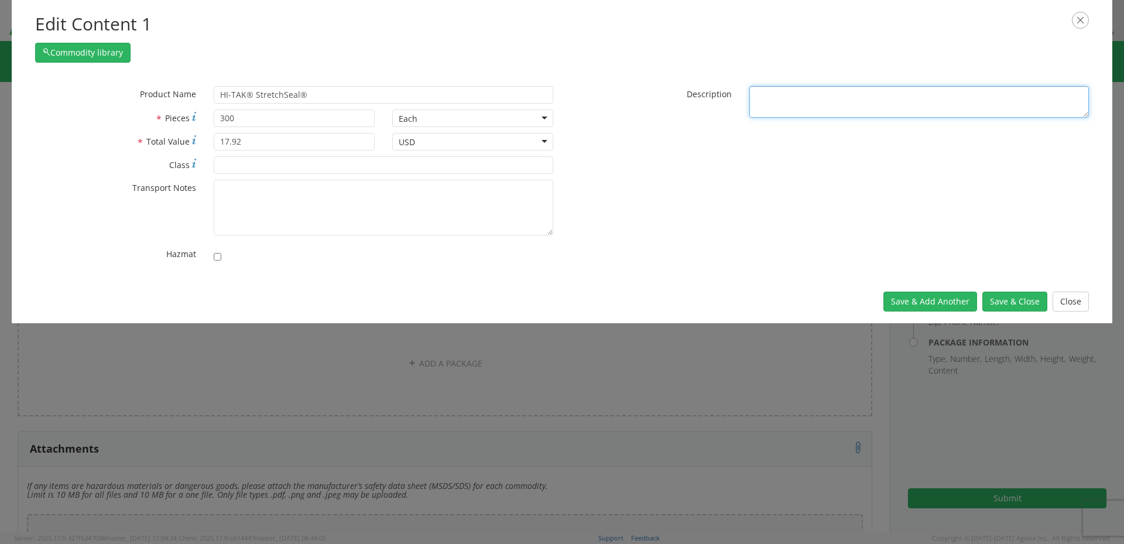
click at [828, 106] on textarea "* Description" at bounding box center [918, 102] width 339 height 32
type textarea "STRETCHSEAL TAPE, 12. X 1 IN. X 0.065 IN., KT"
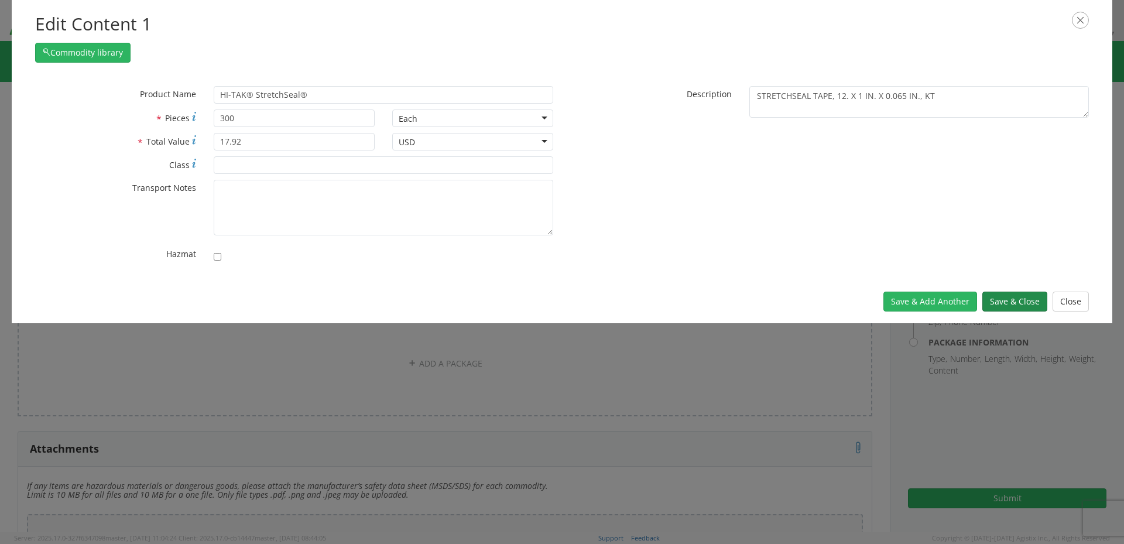
click at [1000, 299] on button "Save & Close" at bounding box center [1014, 301] width 65 height 20
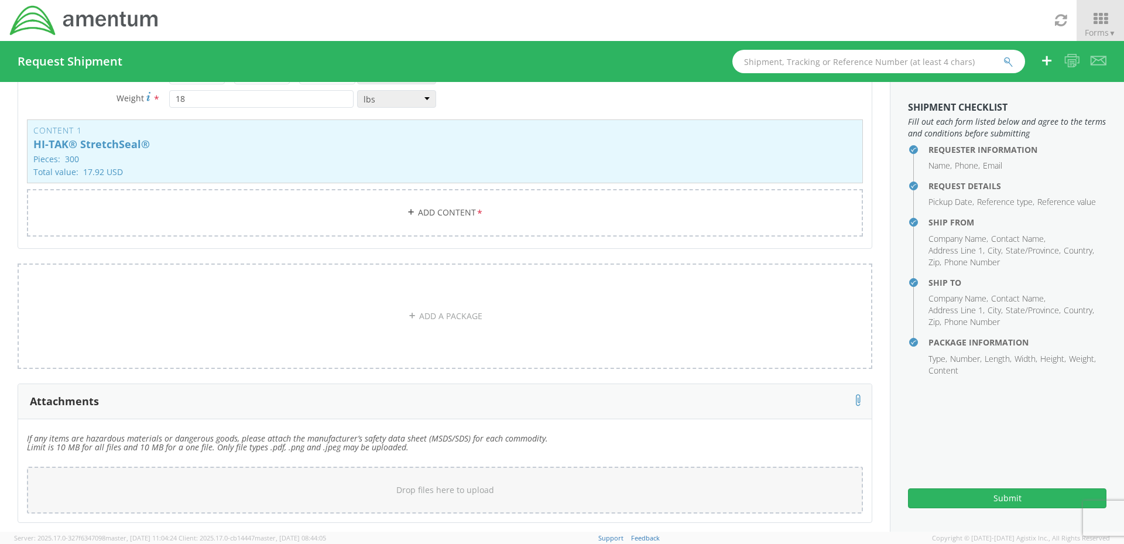
scroll to position [202, 0]
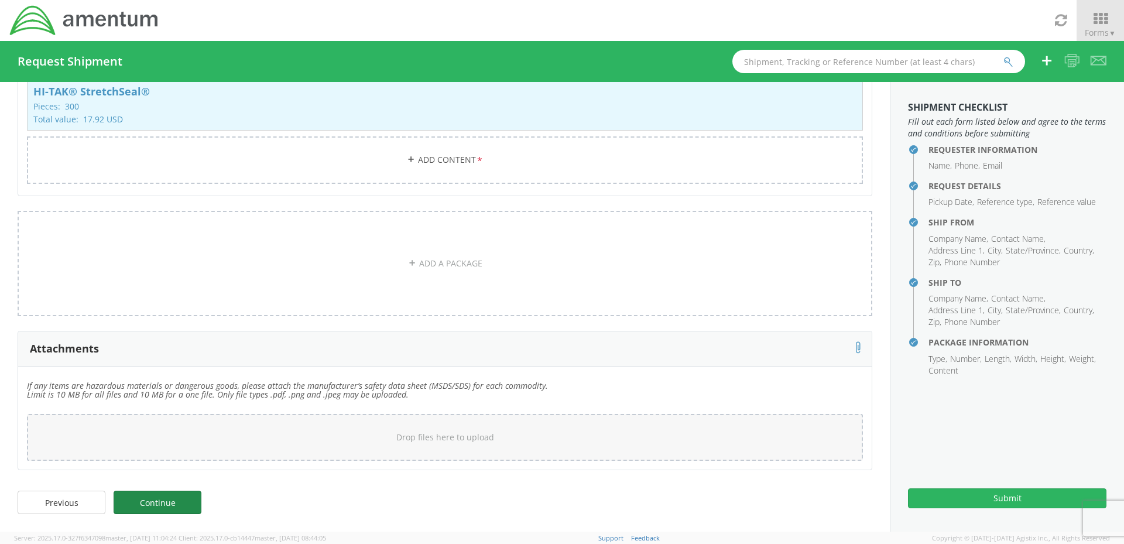
click at [180, 499] on link "Continue" at bounding box center [158, 501] width 88 height 23
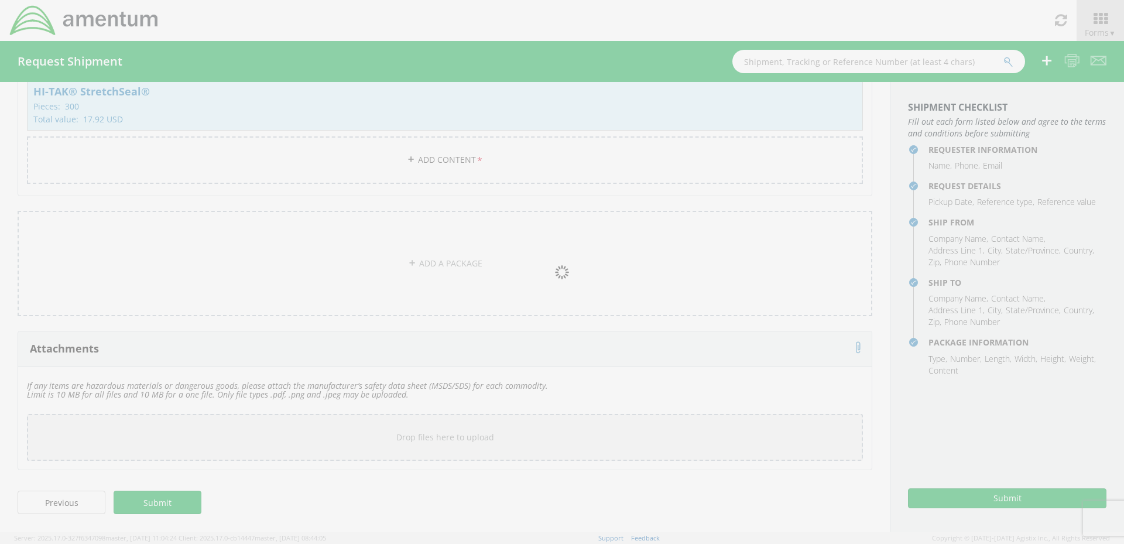
scroll to position [129, 0]
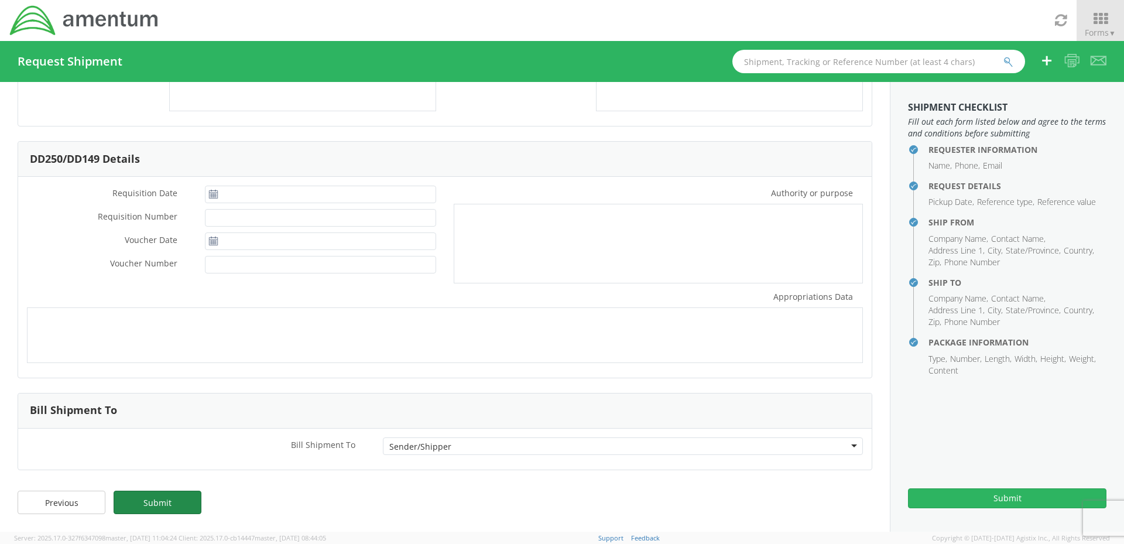
click at [138, 501] on link "Submit" at bounding box center [158, 501] width 88 height 23
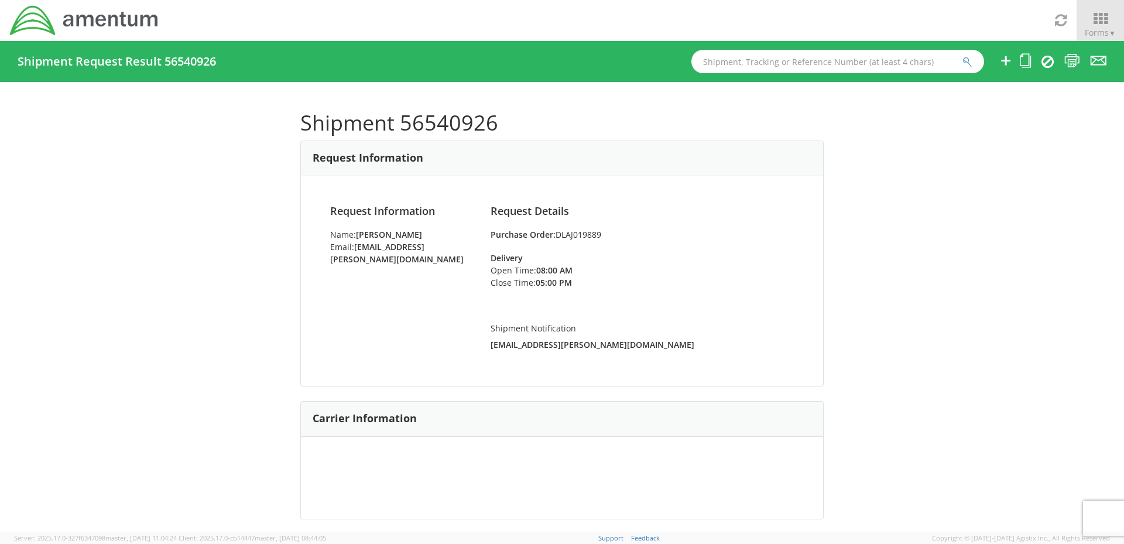
click at [739, 207] on h4 "Request Details" at bounding box center [641, 211] width 303 height 12
click at [1069, 66] on icon at bounding box center [1072, 60] width 16 height 15
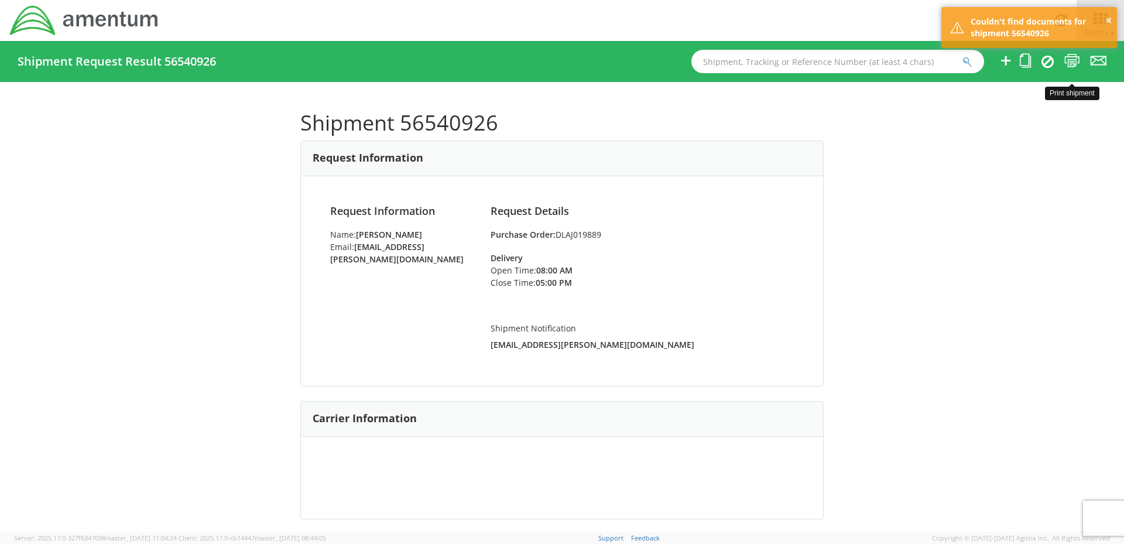
click at [1069, 66] on icon at bounding box center [1072, 60] width 16 height 15
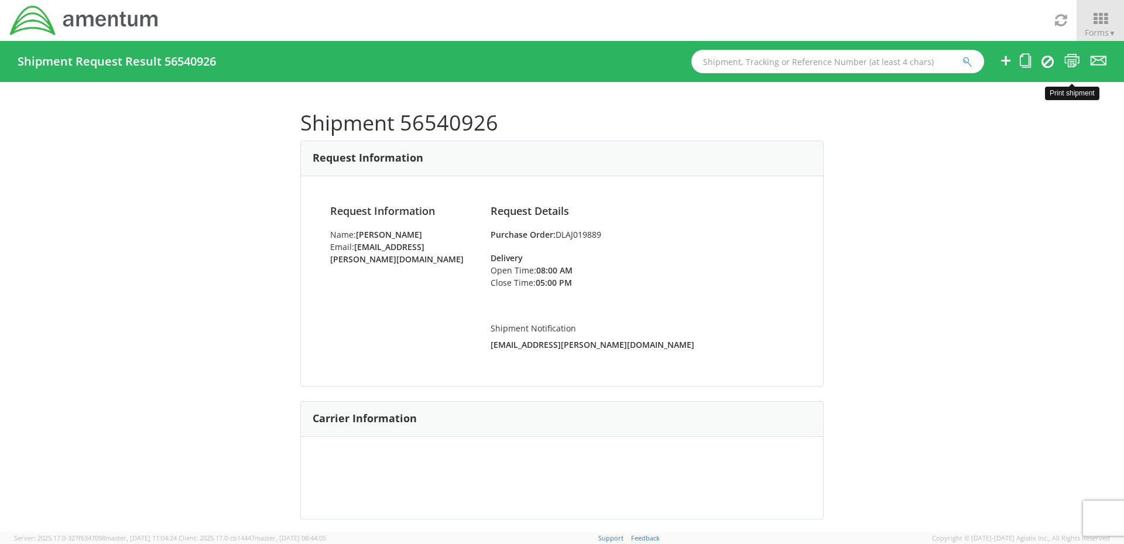
click at [1068, 71] on li at bounding box center [1072, 61] width 16 height 41
click at [1068, 66] on icon at bounding box center [1072, 60] width 16 height 15
